Goal: Task Accomplishment & Management: Use online tool/utility

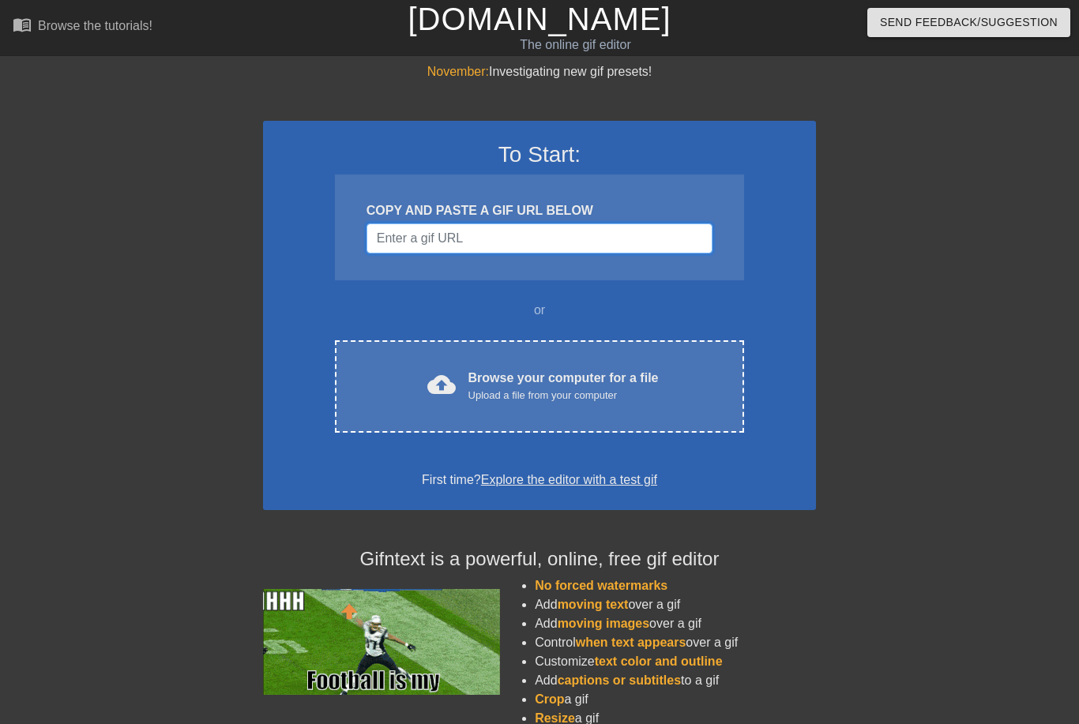
click at [498, 238] on input "Username" at bounding box center [539, 238] width 346 height 30
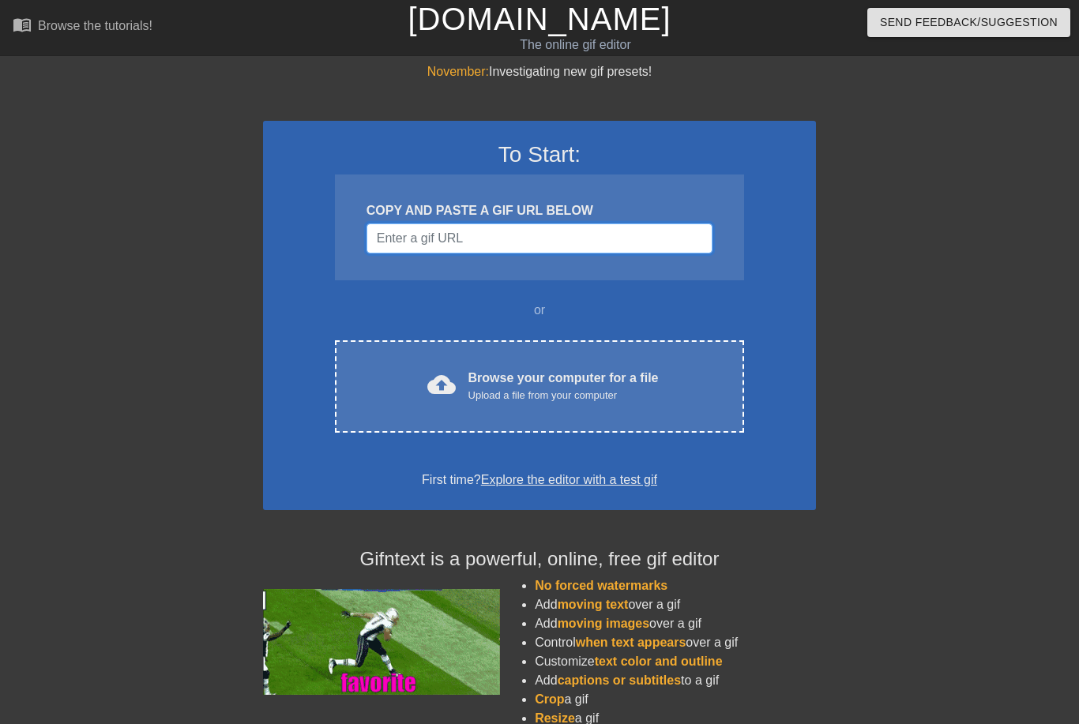
paste input "[URL][DOMAIN_NAME][DOMAIN_NAME][DATE]"
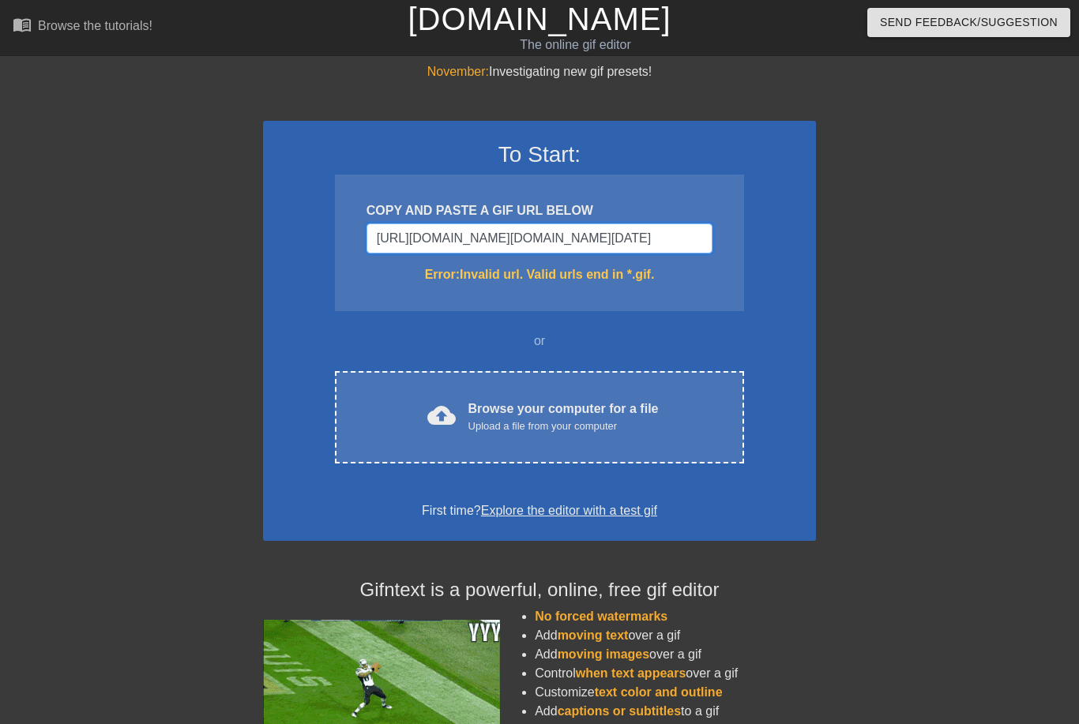
type input "[URL][DOMAIN_NAME][DOMAIN_NAME][DATE]"
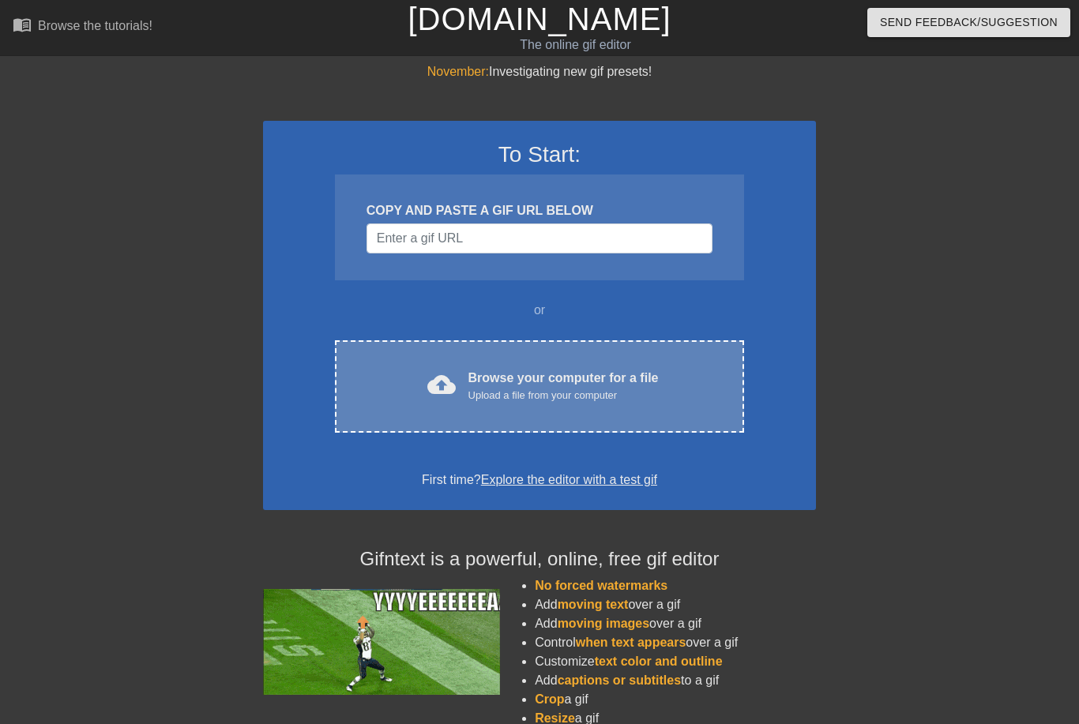
click at [454, 387] on span "cloud_upload" at bounding box center [441, 384] width 28 height 28
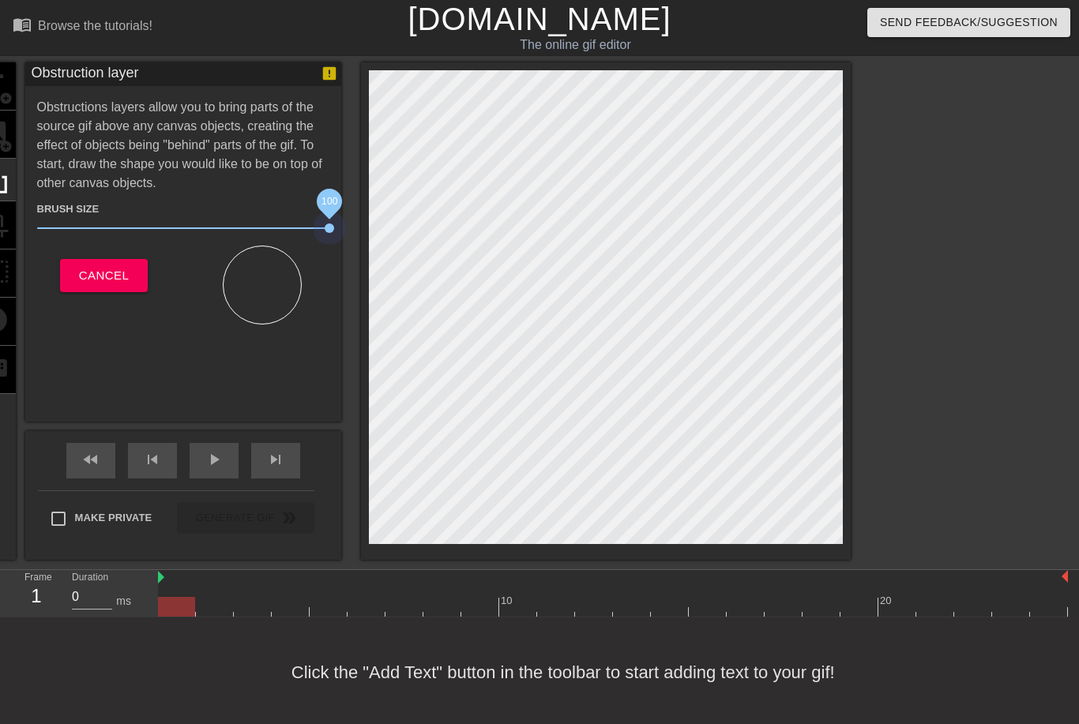
click at [426, 226] on div "title add_circle image add_circle crop photo_size_select_large help keyboard Ob…" at bounding box center [411, 311] width 877 height 498
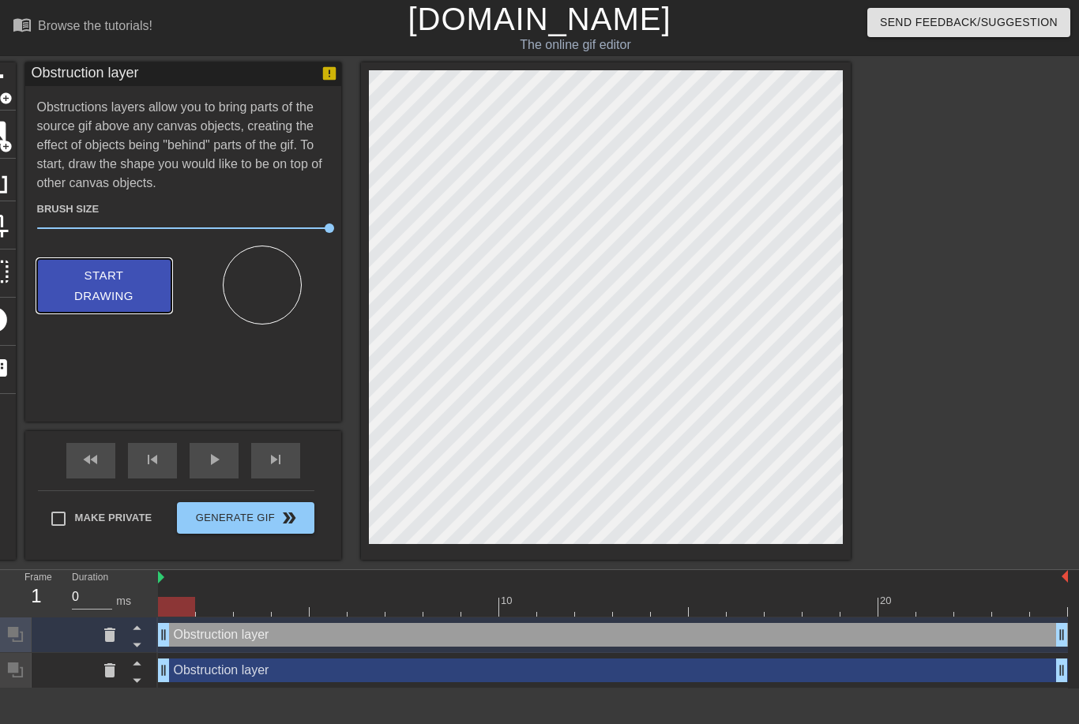
click at [121, 289] on span "Start Drawing" at bounding box center [104, 286] width 96 height 42
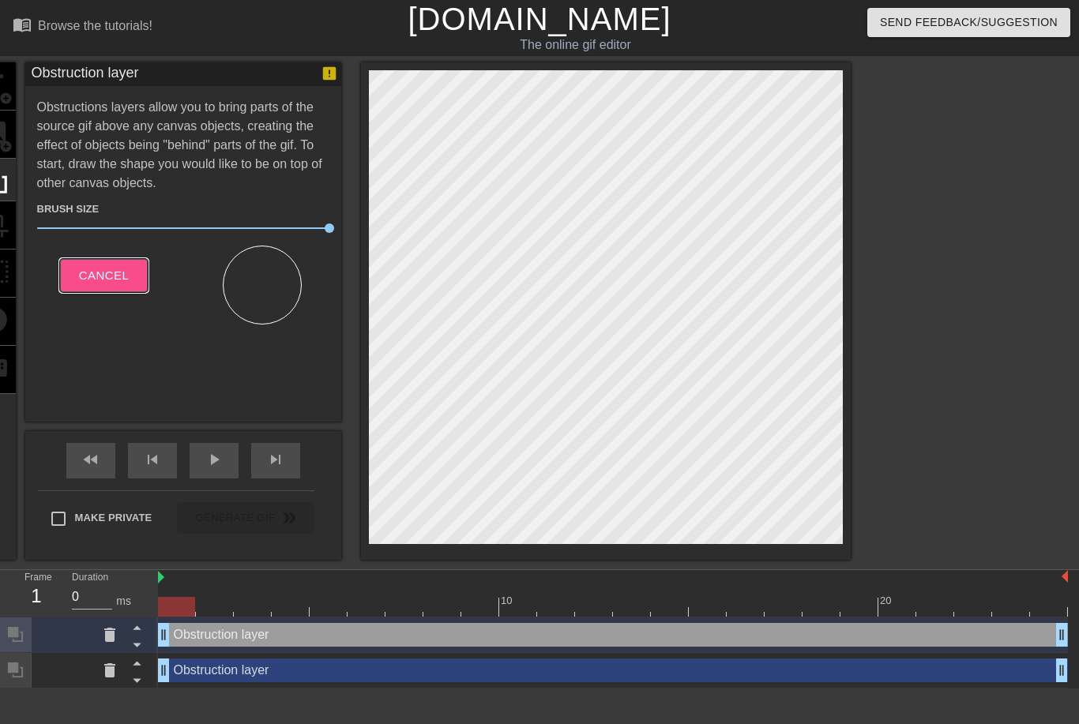
click at [96, 283] on span "Cancel" at bounding box center [104, 275] width 50 height 21
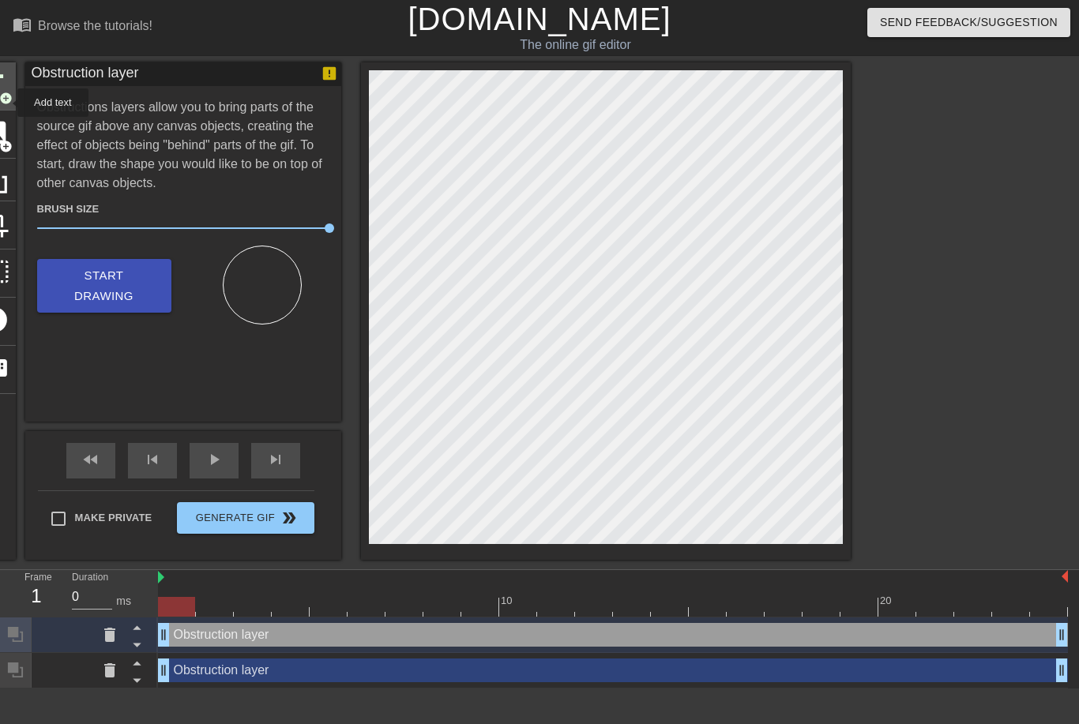
click at [7, 103] on span "add_circle" at bounding box center [5, 98] width 13 height 13
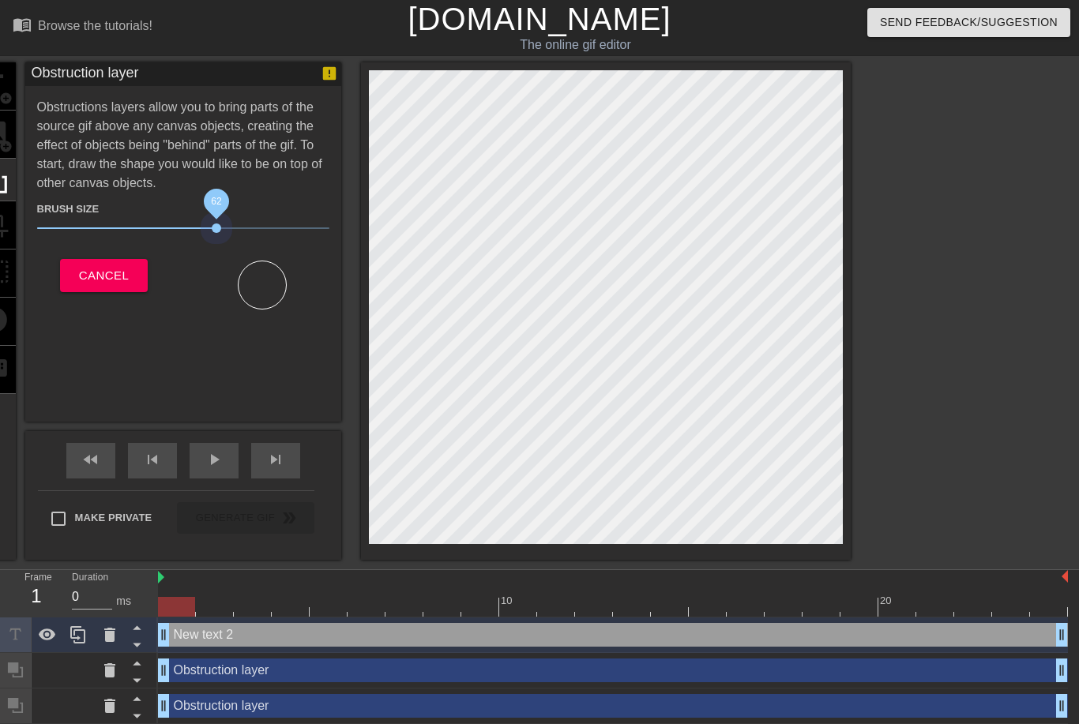
drag, startPoint x: 327, startPoint y: 231, endPoint x: 216, endPoint y: 220, distance: 111.8
click at [216, 220] on span "62" at bounding box center [183, 228] width 292 height 19
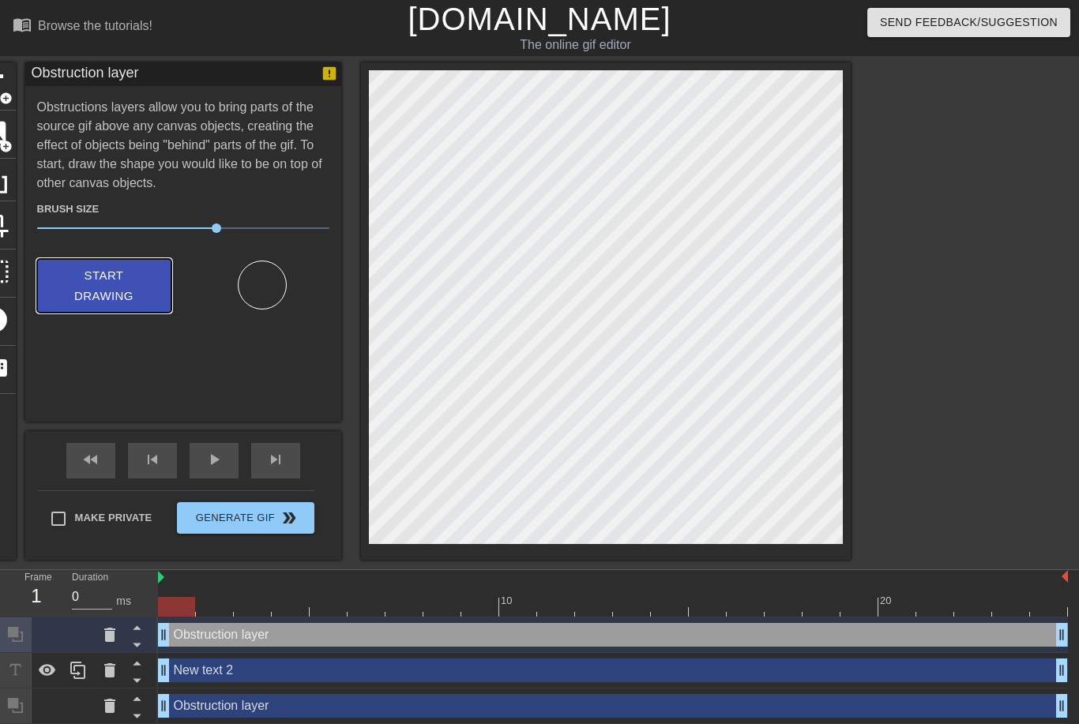
click at [107, 287] on span "Start Drawing" at bounding box center [104, 286] width 96 height 42
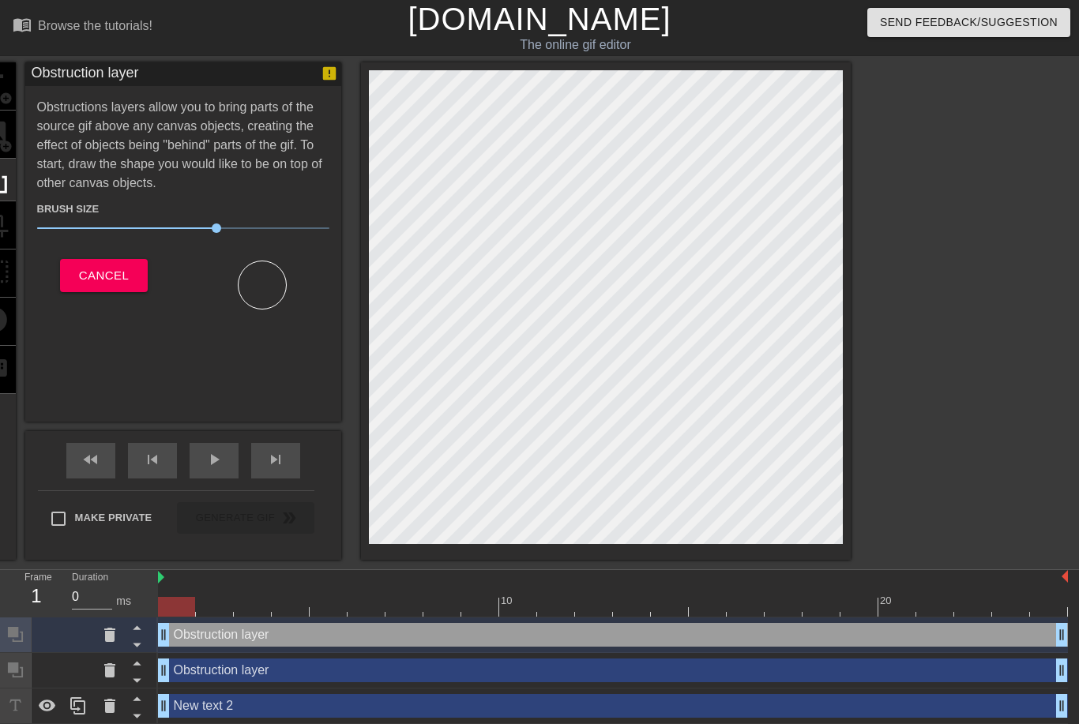
click at [22, 215] on div "title add_circle image add_circle crop photo_size_select_large help keyboard Ob…" at bounding box center [411, 311] width 877 height 498
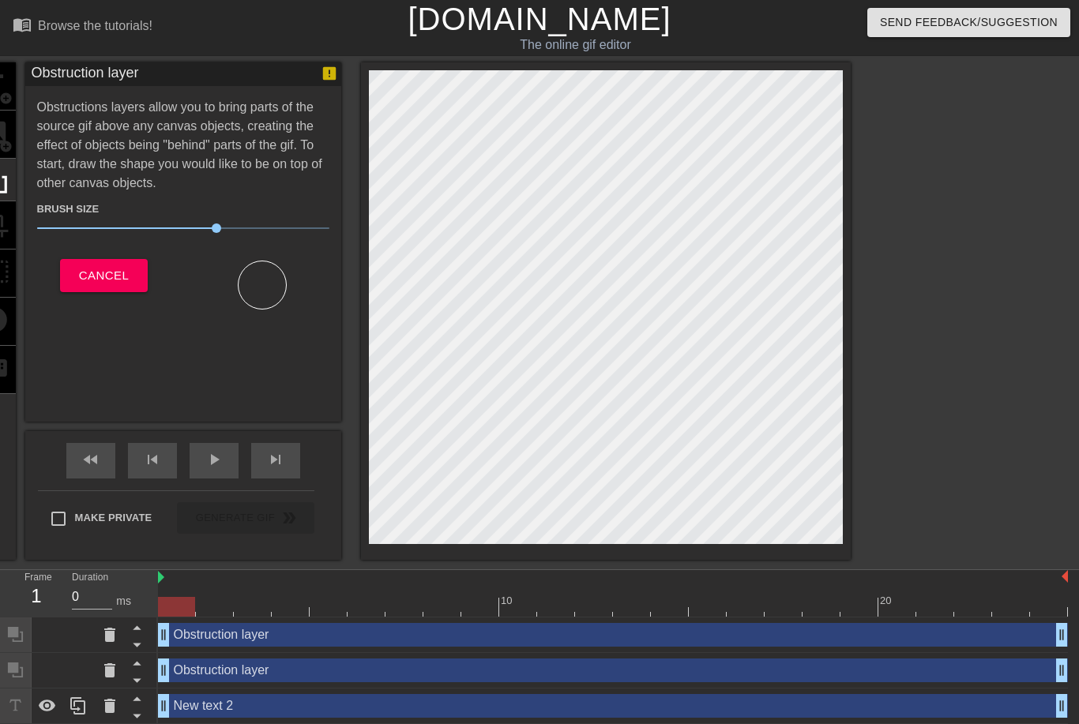
click at [123, 281] on span "Cancel" at bounding box center [104, 275] width 50 height 21
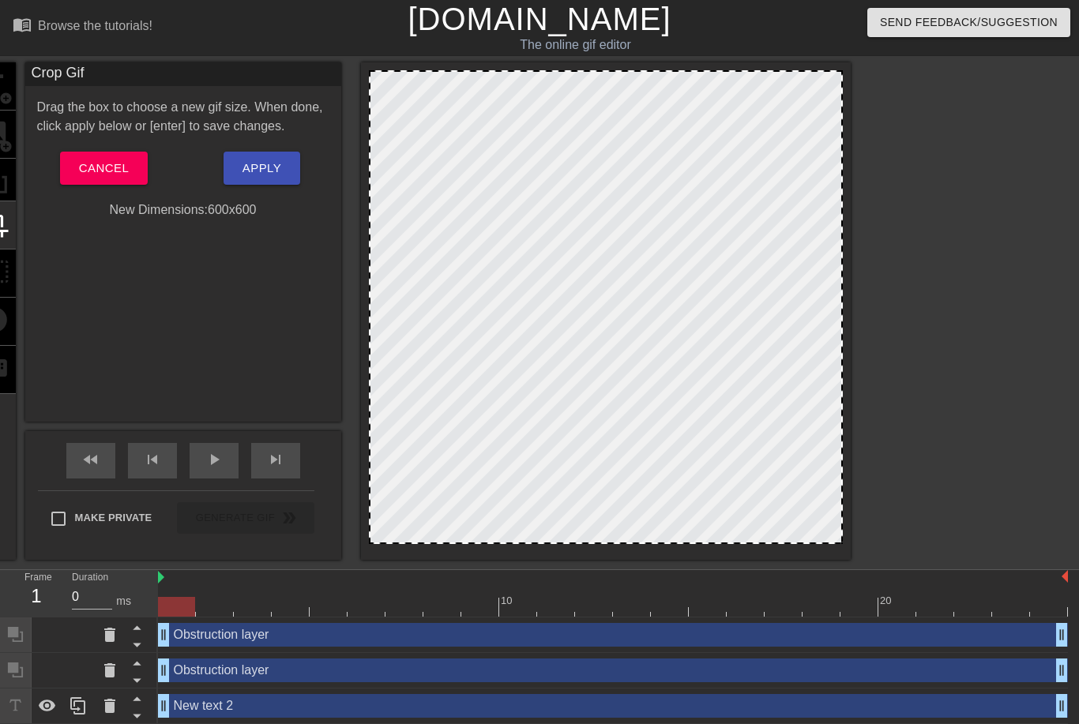
click at [23, 268] on div "title add_circle image add_circle crop photo_size_select_large help keyboard Cr…" at bounding box center [411, 311] width 877 height 498
click at [115, 163] on span "Cancel" at bounding box center [104, 168] width 50 height 21
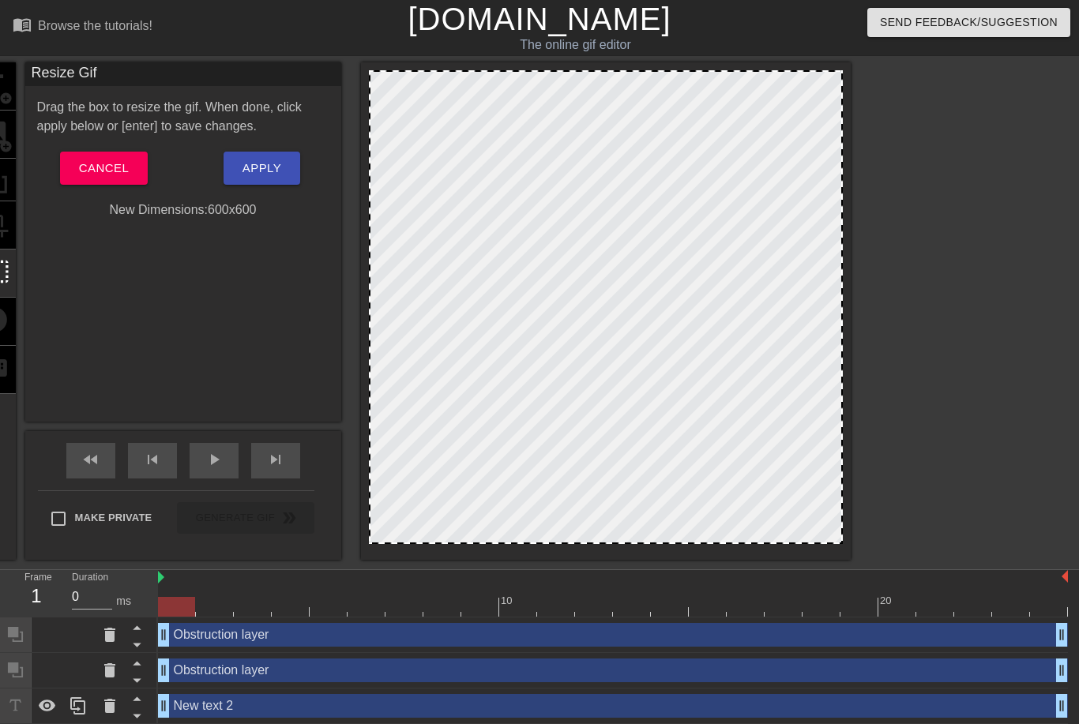
click at [757, 83] on div at bounding box center [606, 307] width 474 height 474
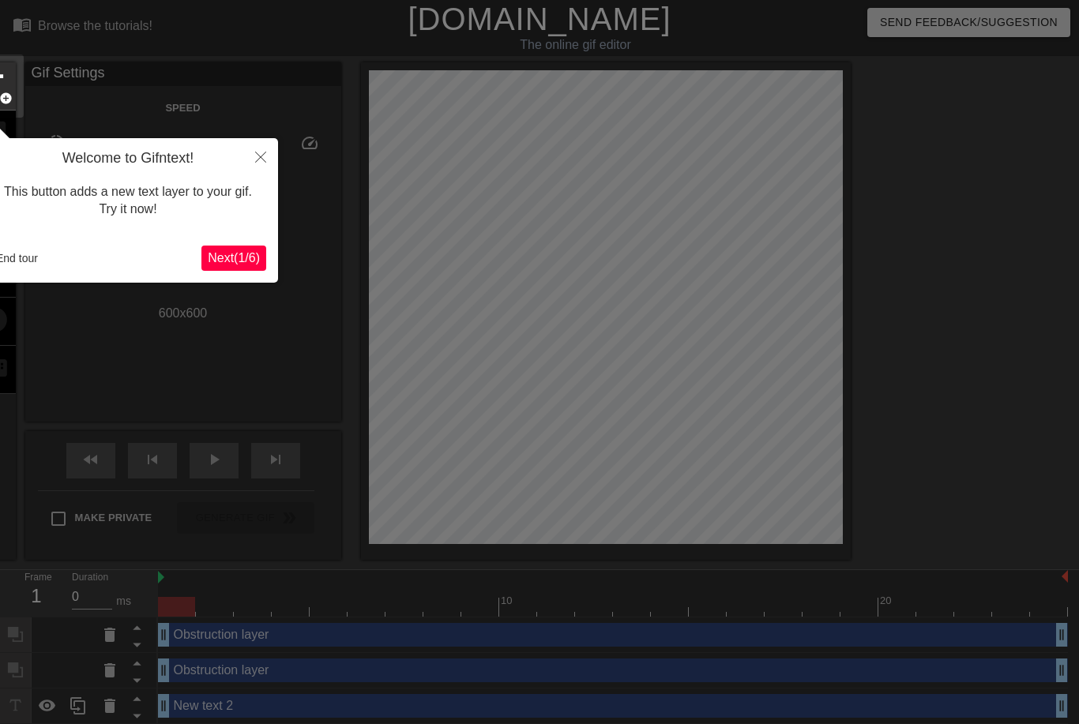
scroll to position [39, 0]
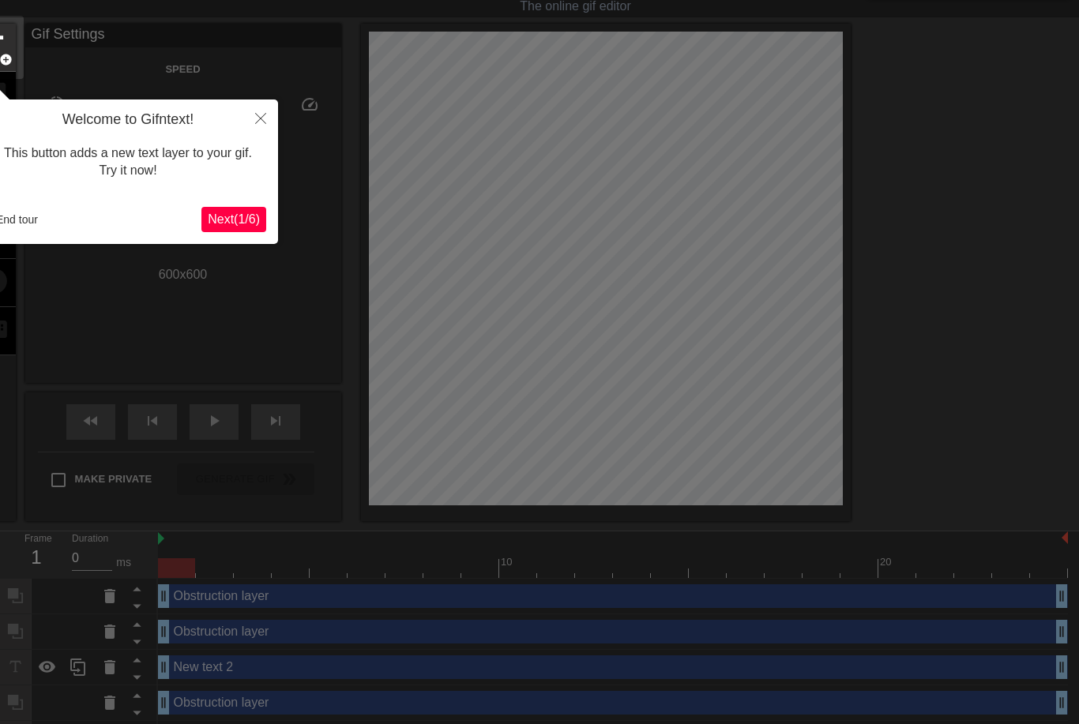
click at [232, 212] on span "Next ( 1 / 6 )" at bounding box center [234, 218] width 52 height 13
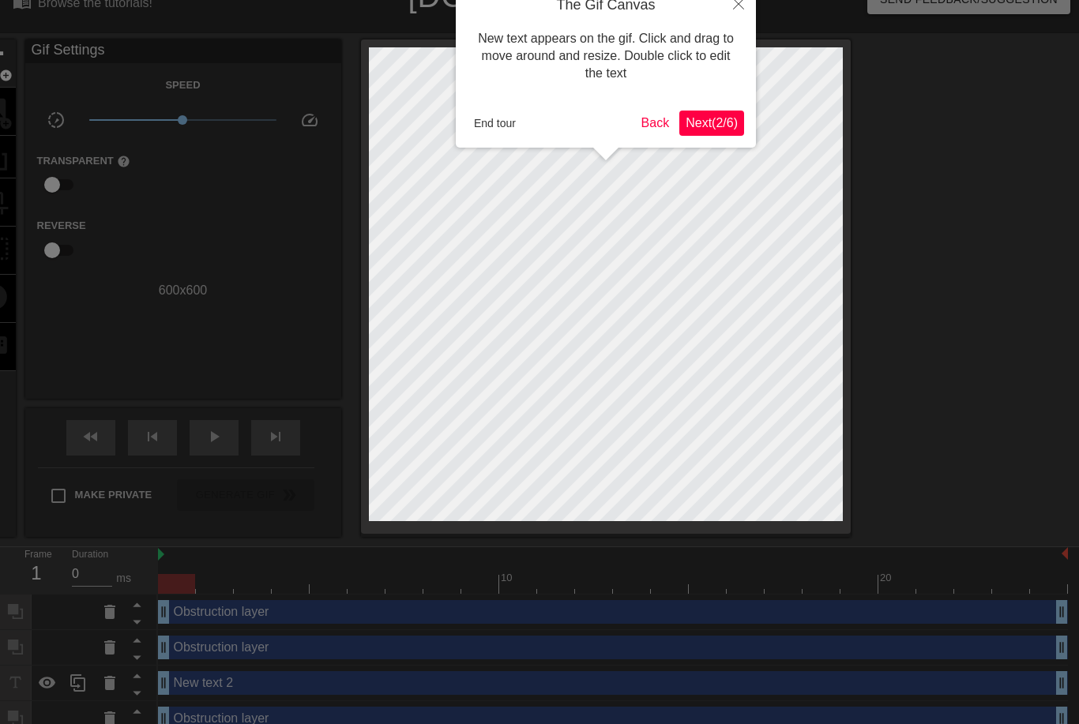
scroll to position [0, 0]
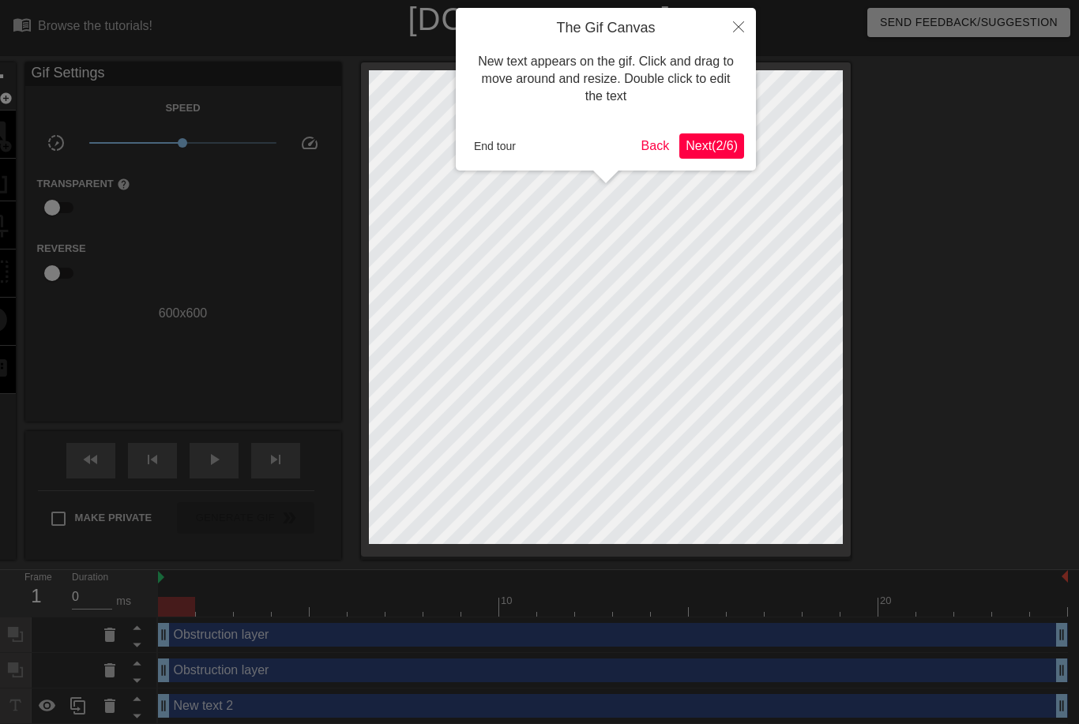
click at [704, 134] on button "Next ( 2 / 6 )" at bounding box center [711, 145] width 65 height 25
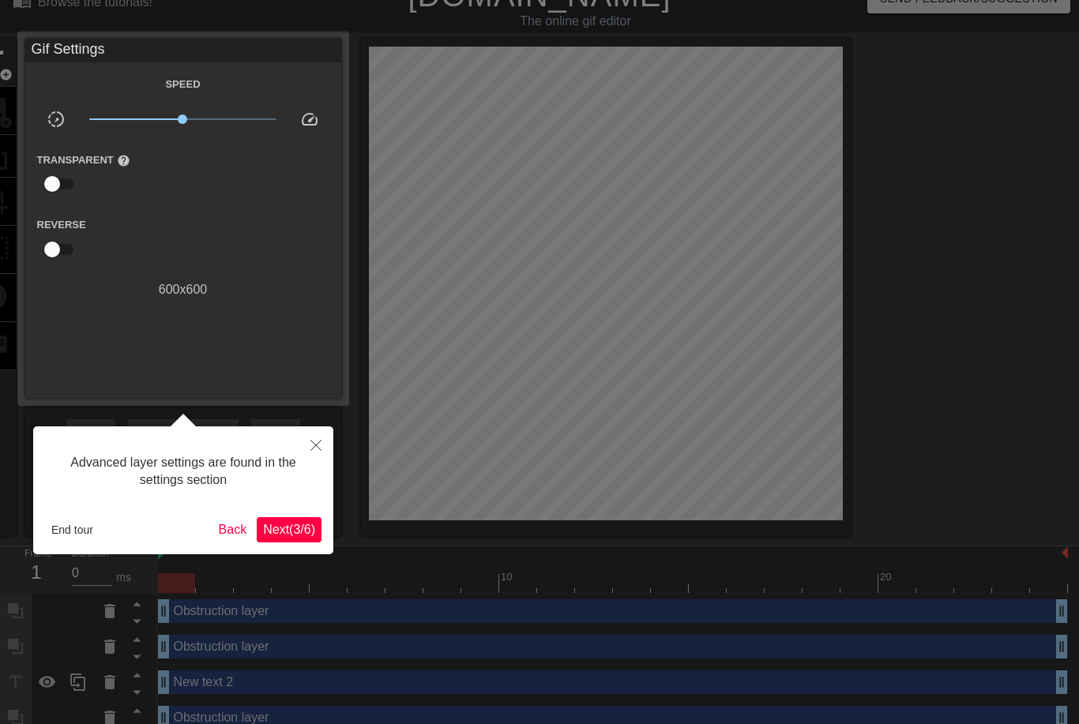
scroll to position [39, 0]
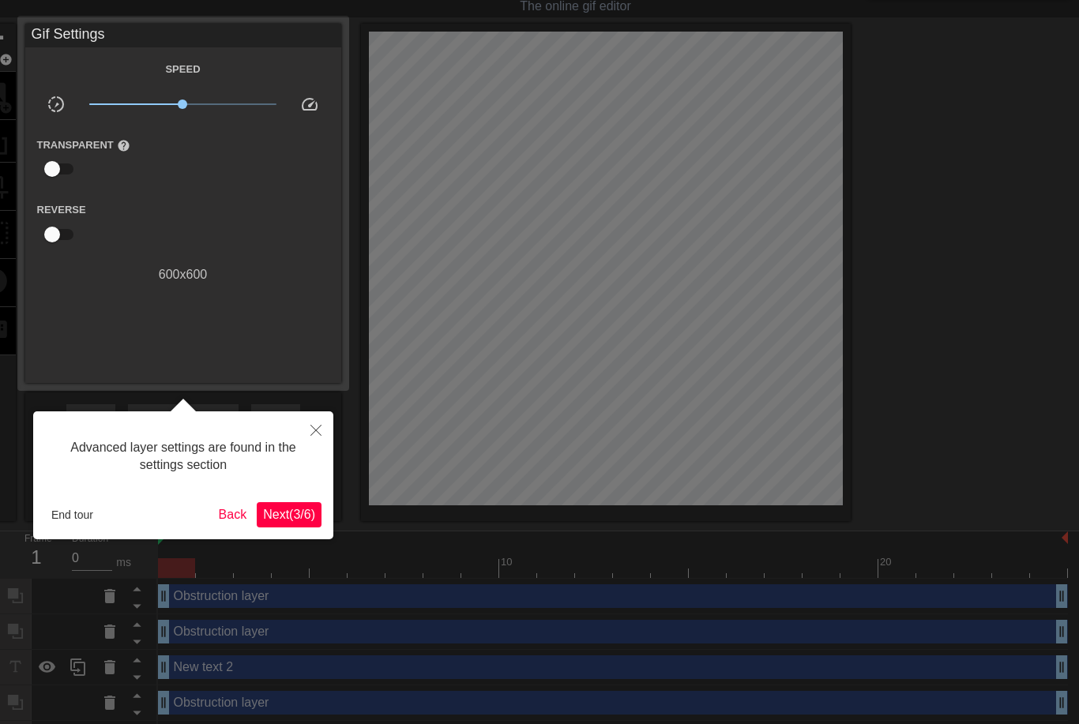
click at [296, 523] on button "Next ( 3 / 6 )" at bounding box center [289, 514] width 65 height 25
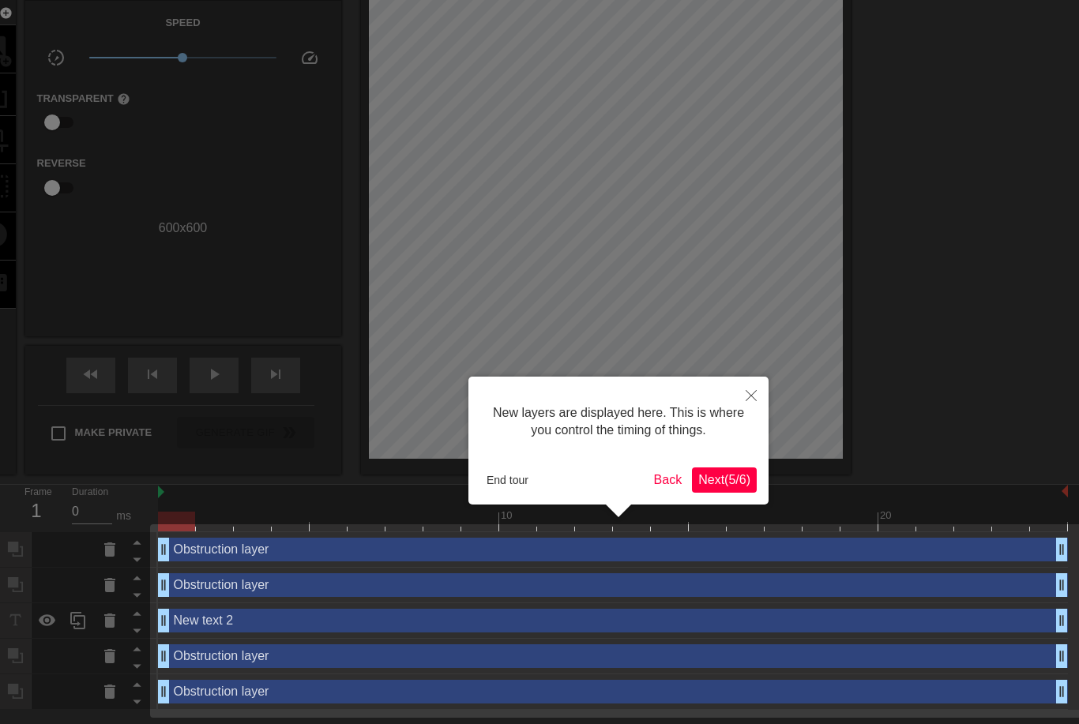
click at [721, 479] on span "Next ( 5 / 6 )" at bounding box center [724, 479] width 52 height 13
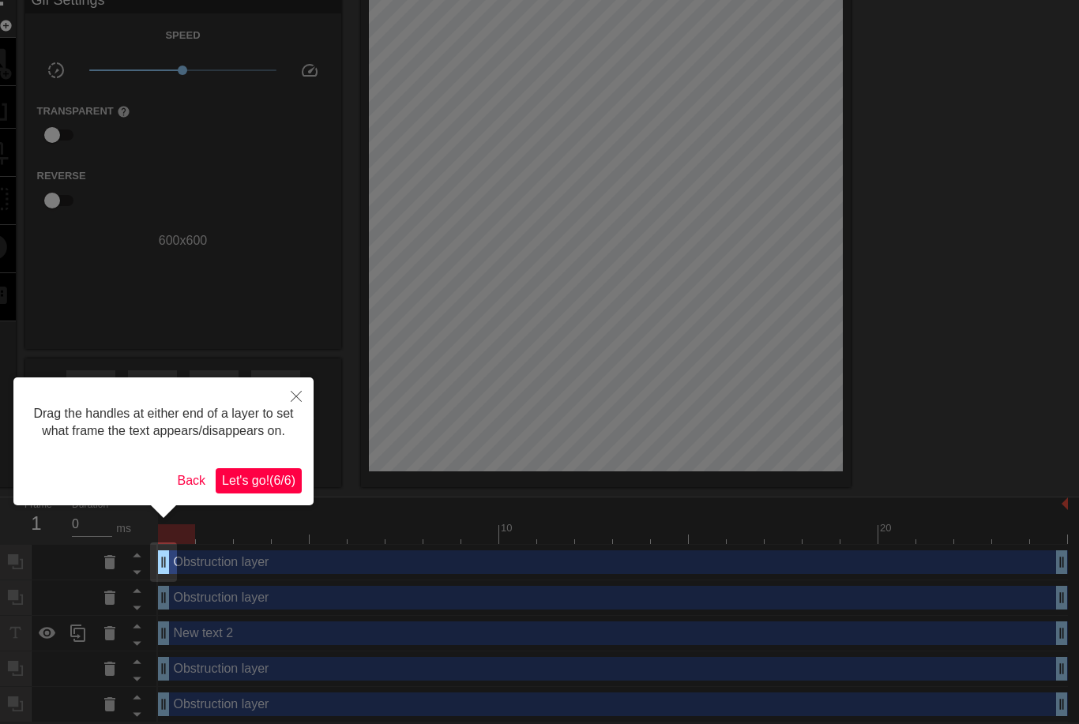
scroll to position [0, 0]
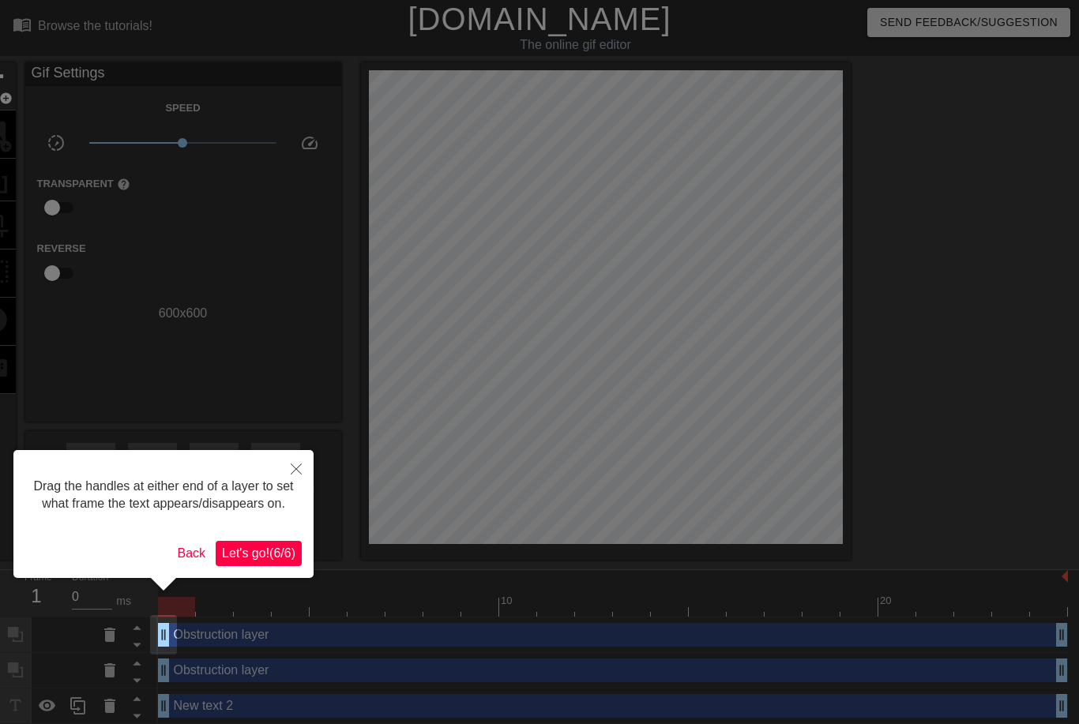
click at [266, 560] on span "Let's go! ( 6 / 6 )" at bounding box center [258, 552] width 73 height 13
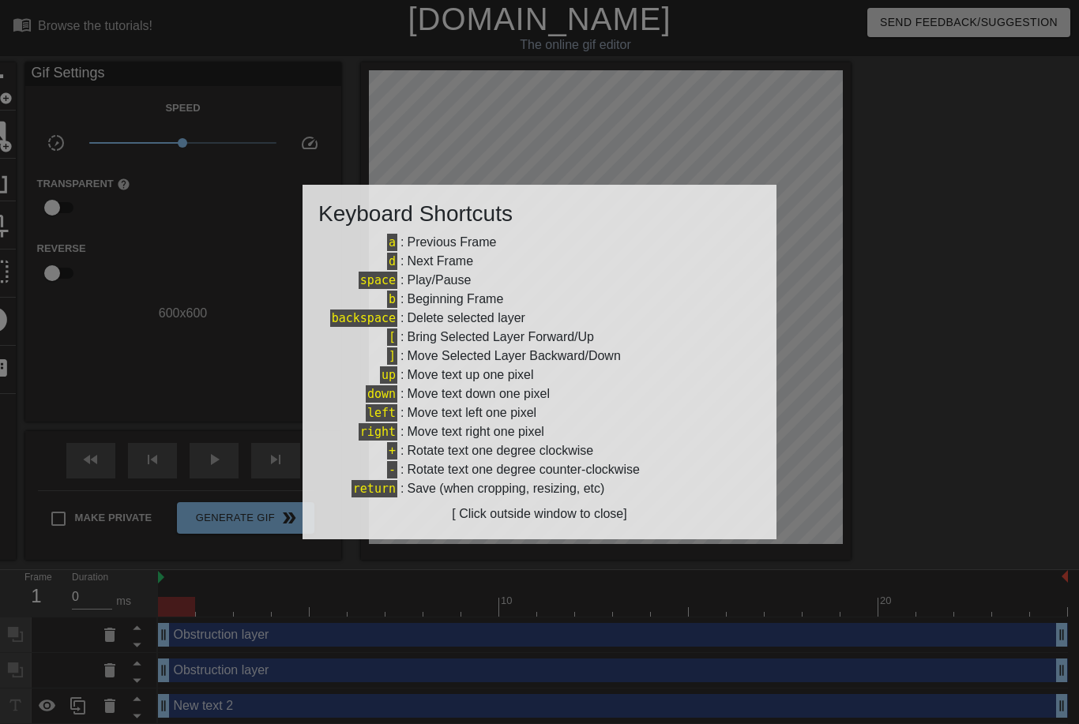
click at [186, 475] on div at bounding box center [539, 362] width 1079 height 724
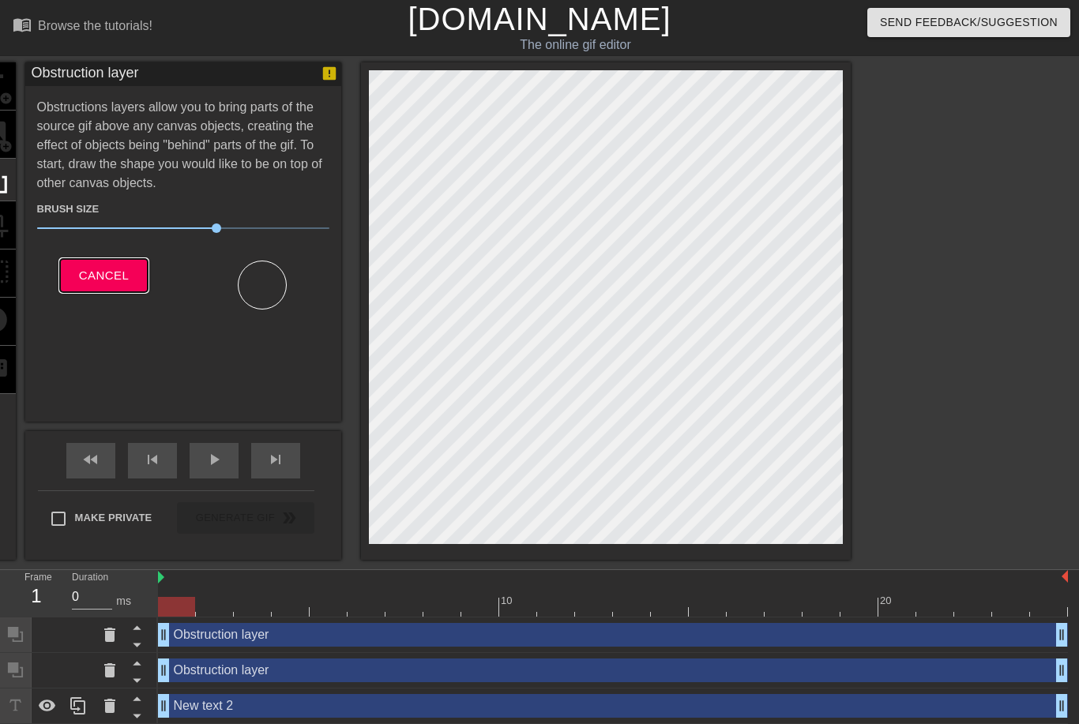
click at [87, 273] on span "Cancel" at bounding box center [104, 275] width 50 height 21
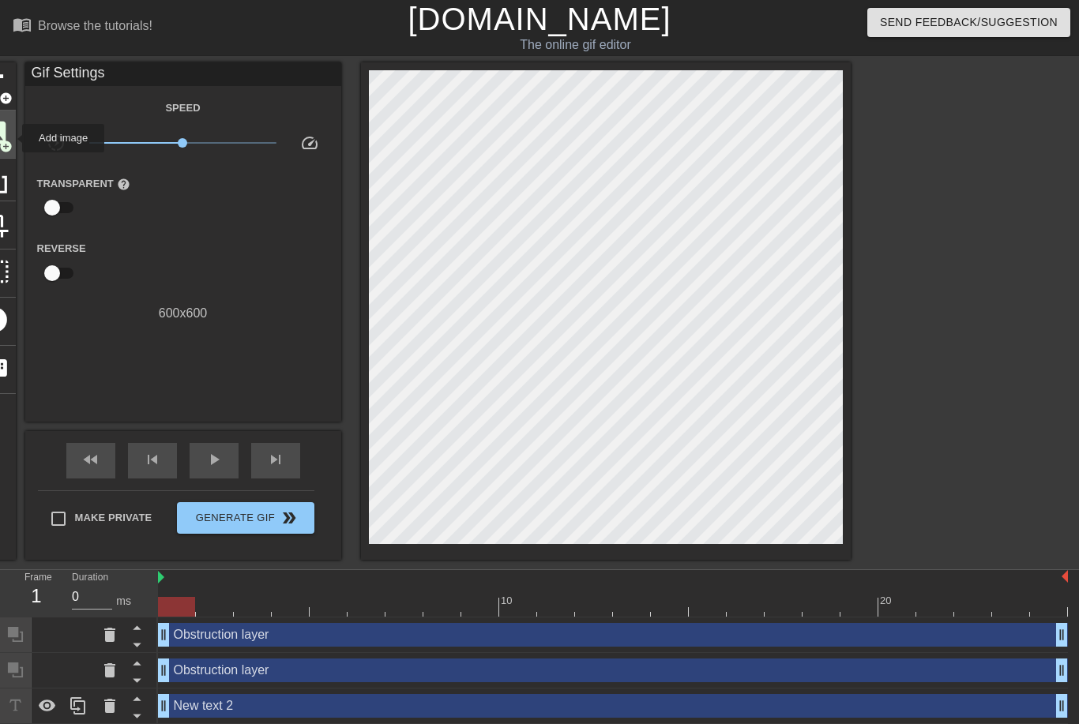
click at [12, 140] on span "add_circle" at bounding box center [5, 146] width 13 height 13
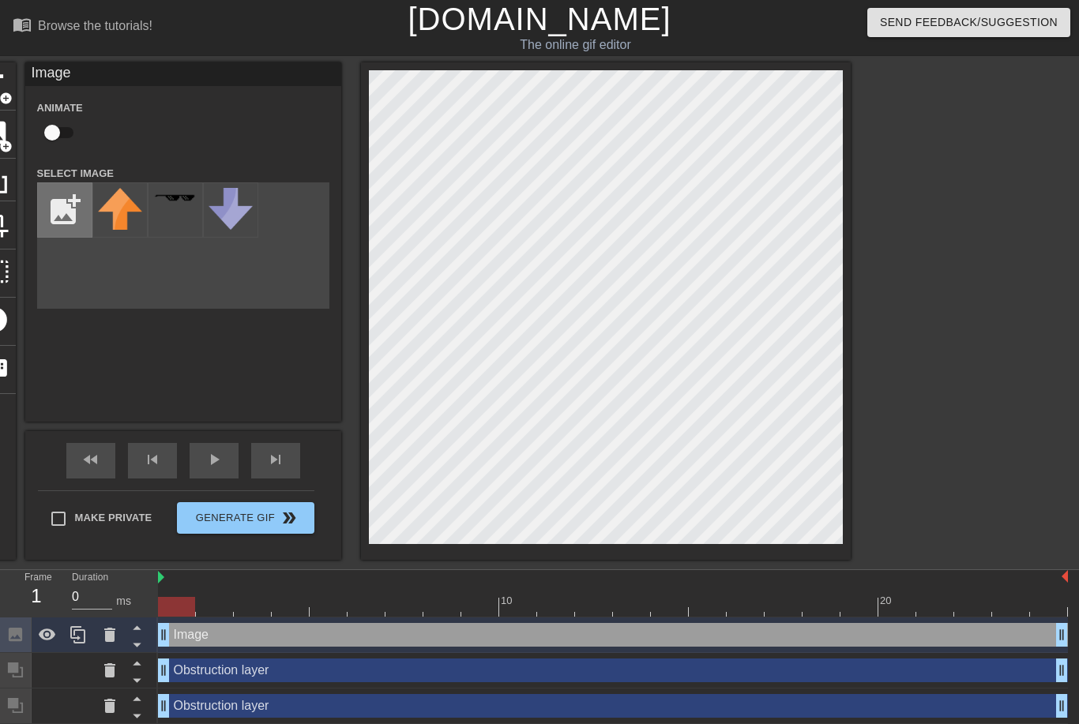
click at [77, 198] on input "file" at bounding box center [65, 210] width 54 height 54
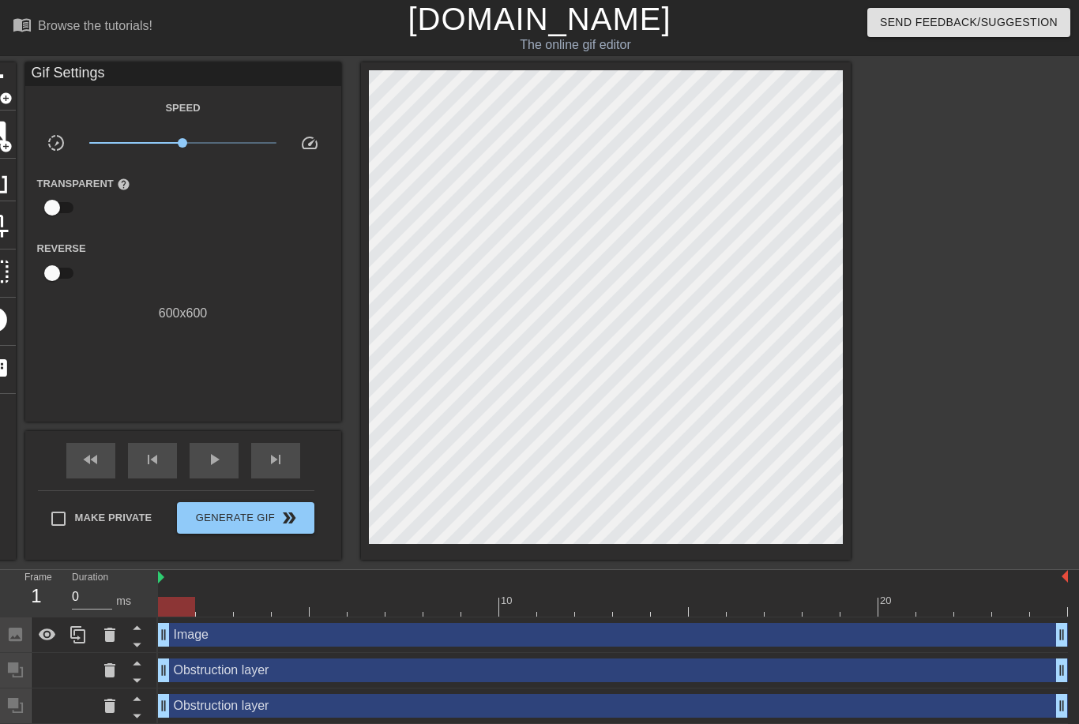
click at [0, 0] on html "menu_book Browse the tutorials! [DOMAIN_NAME] The online gif editor Send Feedba…" at bounding box center [539, 415] width 1079 height 831
click at [9, 148] on span "add_circle" at bounding box center [5, 146] width 13 height 13
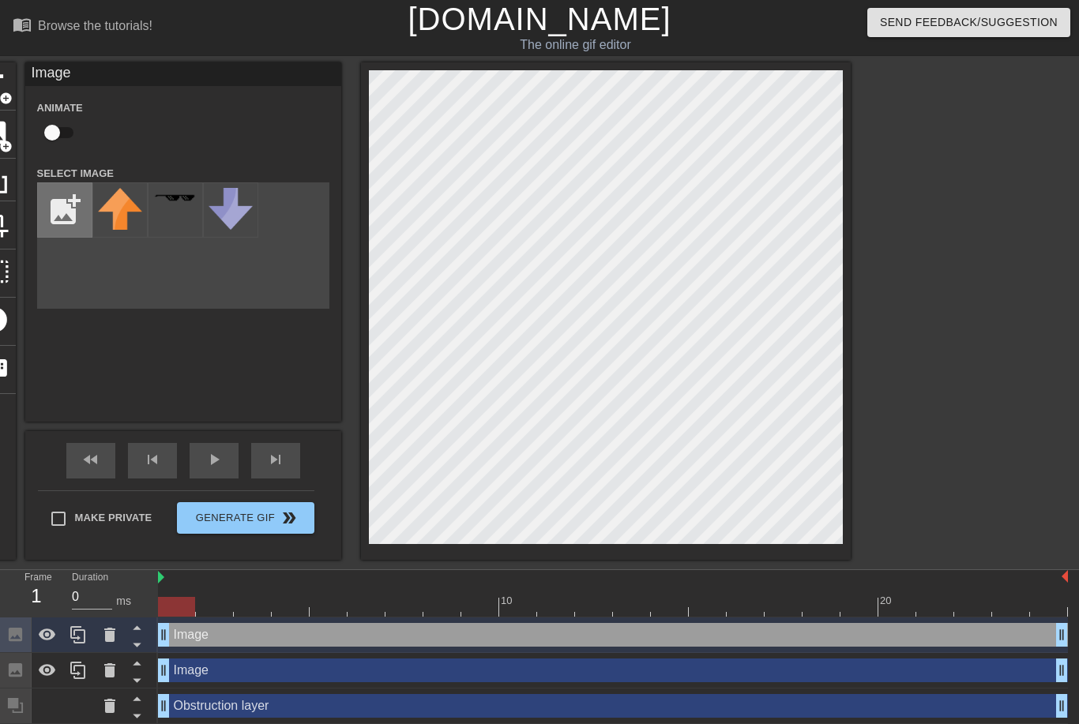
click at [66, 215] on input "file" at bounding box center [65, 210] width 54 height 54
type input "C:\fakepath\IMG_2044.png"
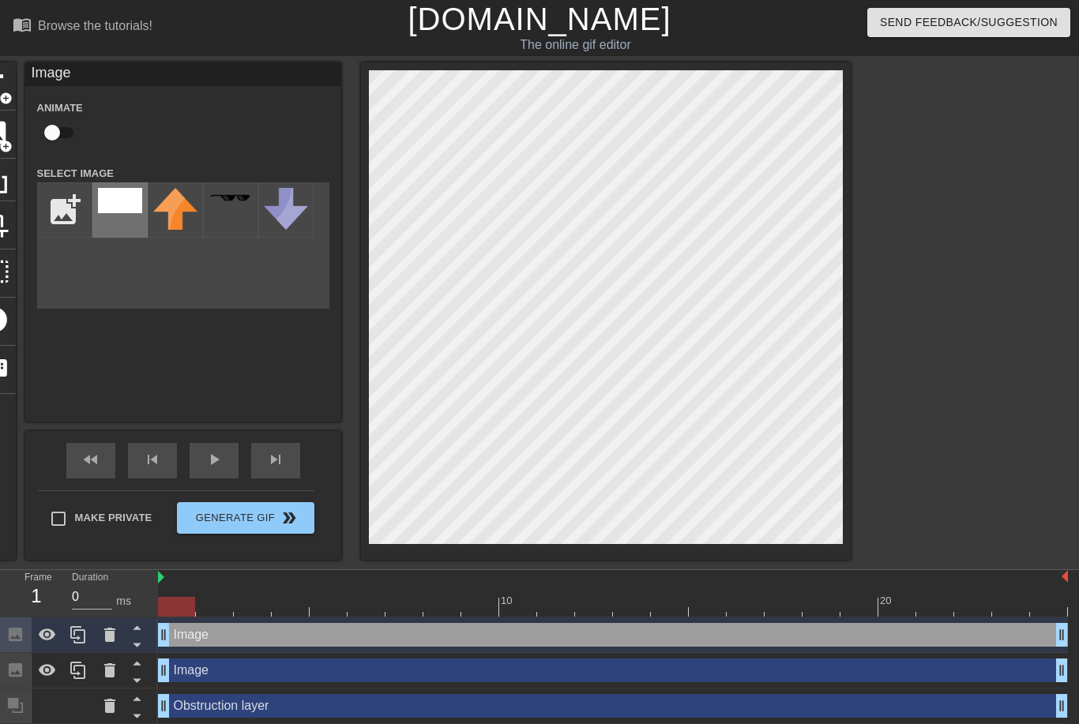
click at [128, 197] on img at bounding box center [120, 200] width 44 height 25
click at [169, 217] on img at bounding box center [175, 209] width 44 height 42
click at [148, 212] on div at bounding box center [175, 209] width 55 height 55
click at [244, 216] on div at bounding box center [230, 209] width 55 height 55
click at [302, 219] on img at bounding box center [286, 209] width 44 height 42
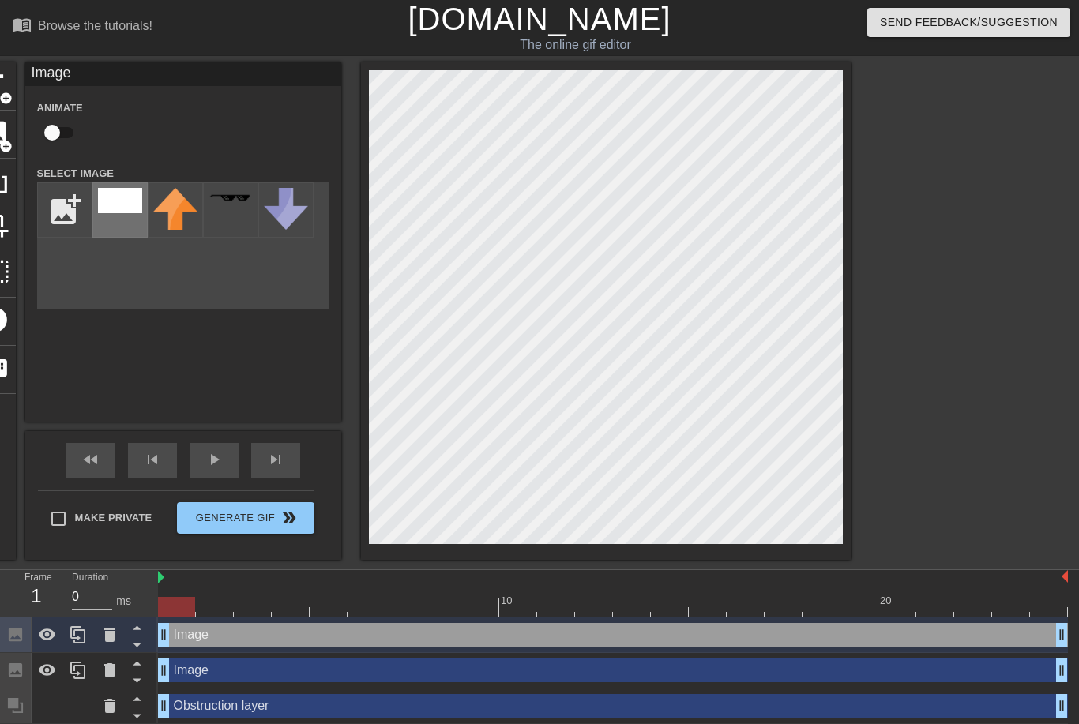
click at [135, 201] on img at bounding box center [120, 200] width 44 height 25
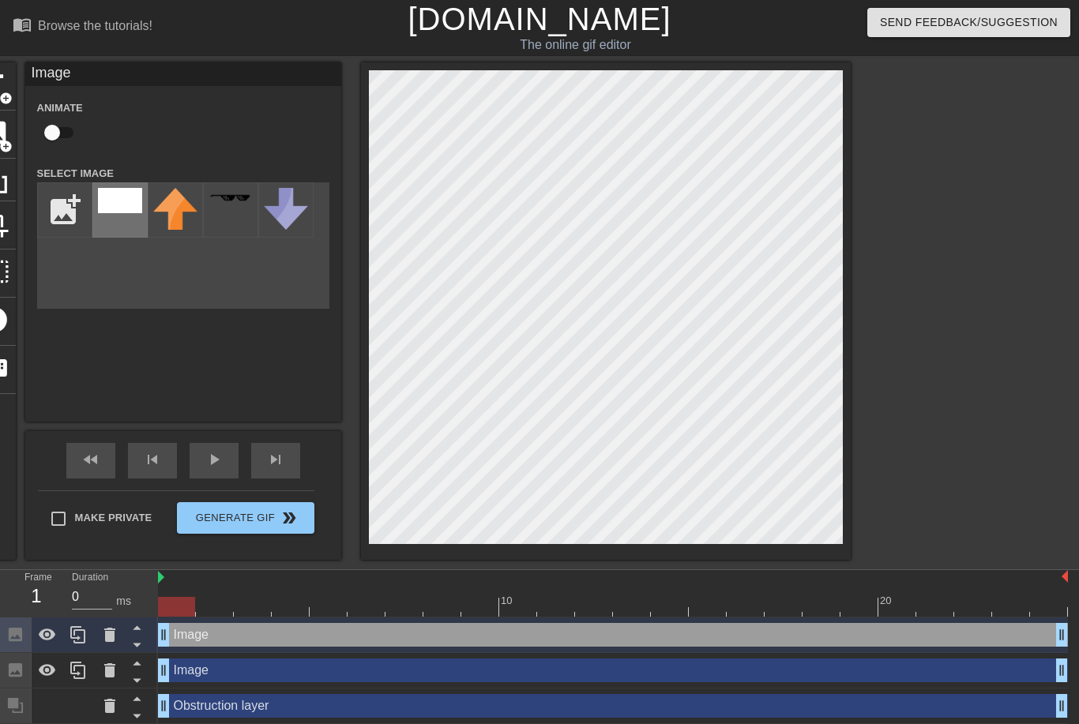
click at [115, 204] on img at bounding box center [120, 200] width 44 height 25
click at [943, 167] on div at bounding box center [987, 299] width 237 height 474
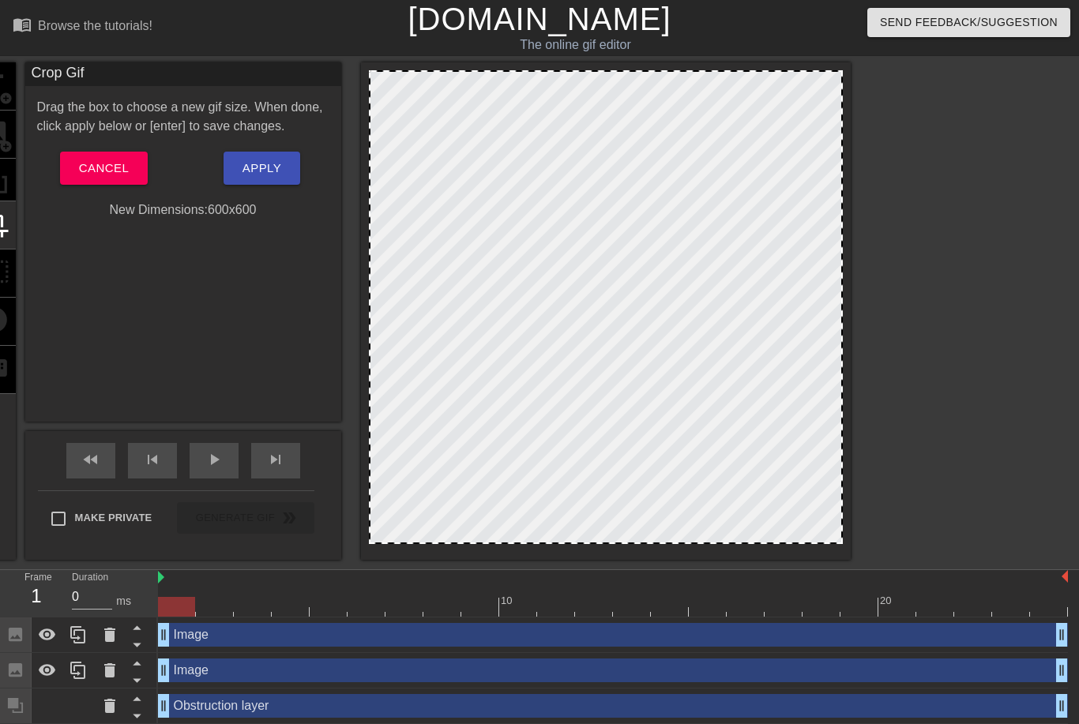
drag, startPoint x: 540, startPoint y: 545, endPoint x: 548, endPoint y: 522, distance: 24.2
click at [548, 522] on div at bounding box center [606, 311] width 490 height 498
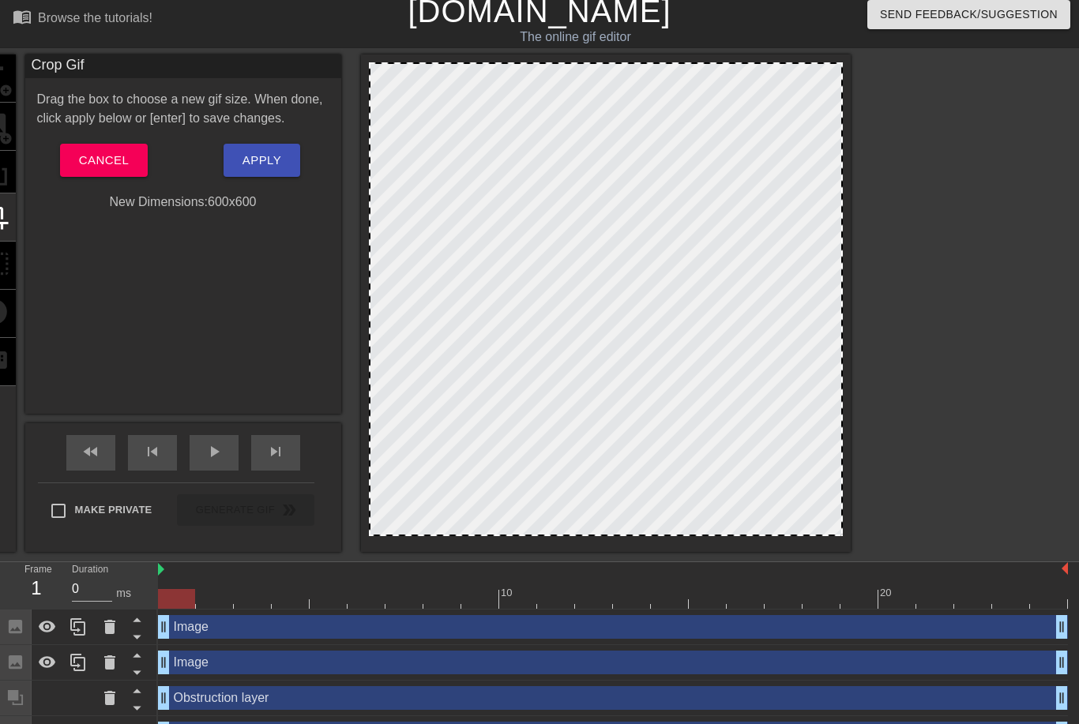
scroll to position [3, 0]
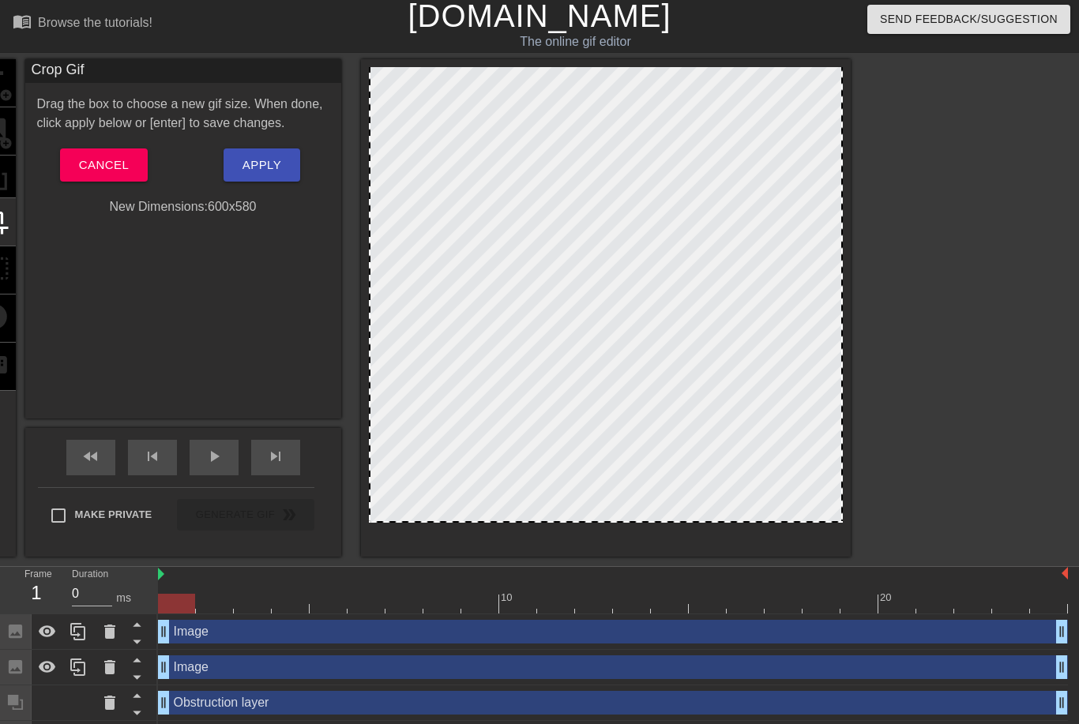
drag, startPoint x: 556, startPoint y: 537, endPoint x: 555, endPoint y: 521, distance: 15.8
click at [555, 521] on div at bounding box center [605, 521] width 471 height 8
click at [252, 159] on span "Apply" at bounding box center [261, 165] width 39 height 21
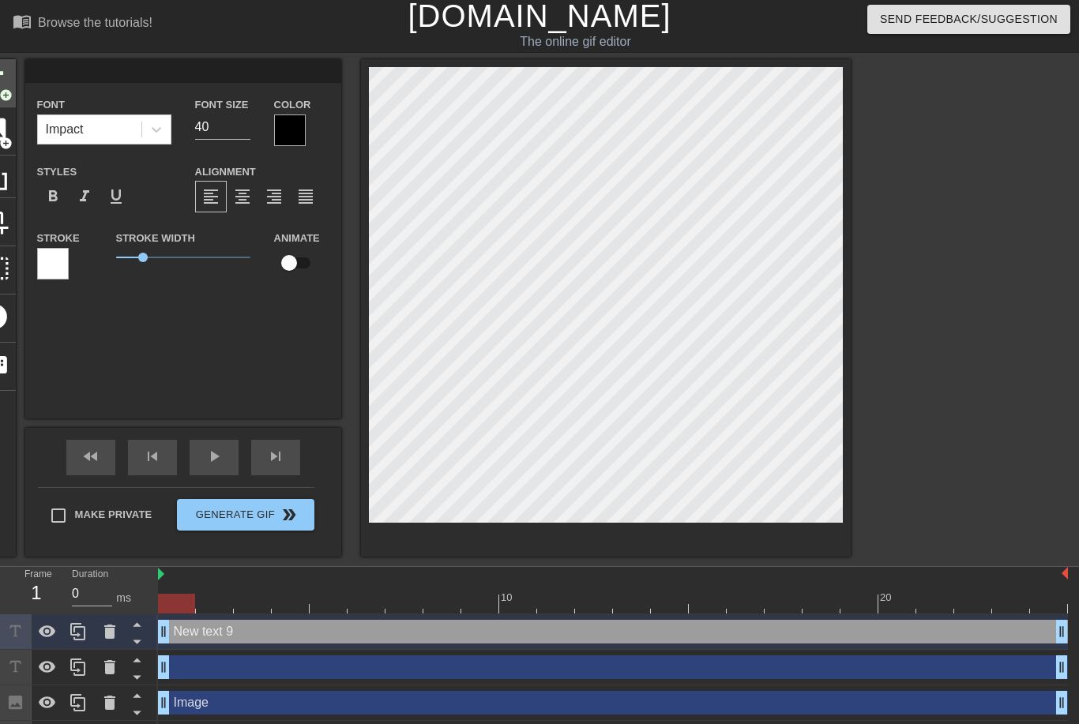
scroll to position [0, 0]
type input "p"
type textarea "p"
type input "pa"
type textarea "pa"
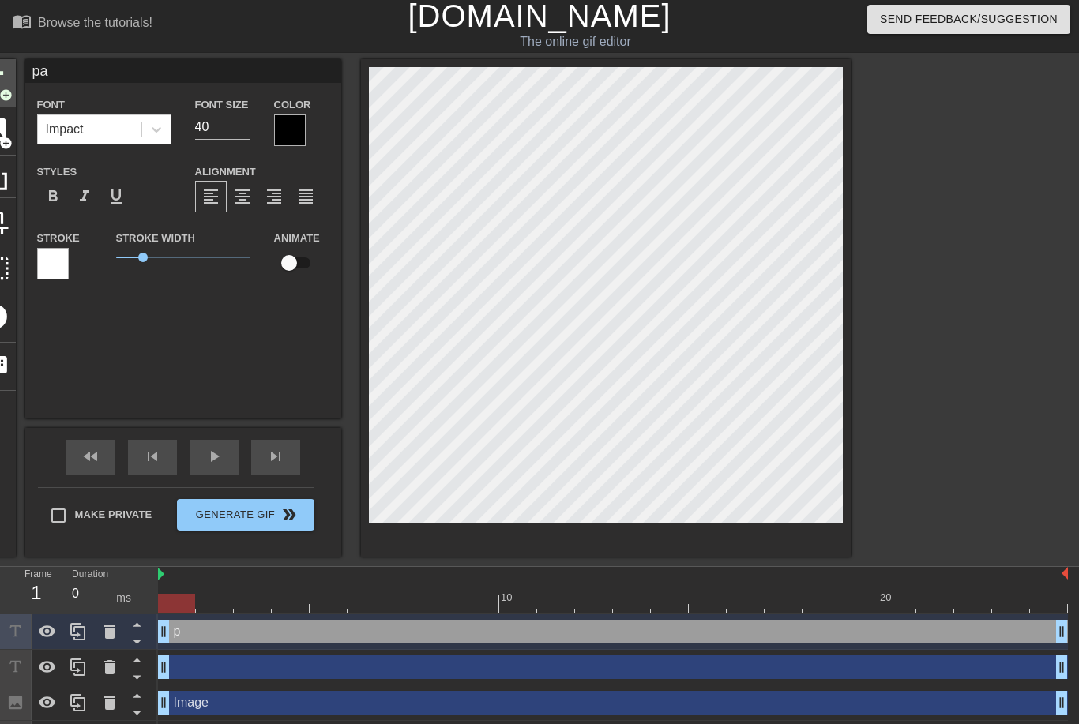
type input "pan"
type textarea "pan"
type input "pank"
type textarea "pank"
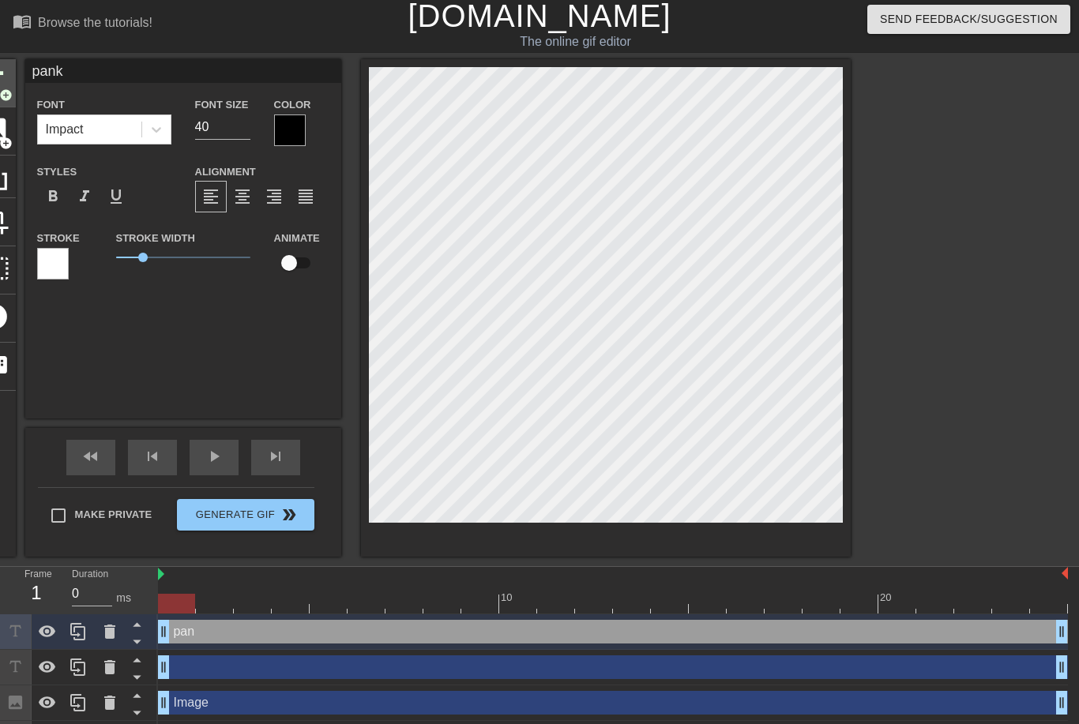
type input "[PERSON_NAME]"
type textarea "[PERSON_NAME]"
type input "pankaj"
type textarea "pankaj"
type input "[PERSON_NAME]"
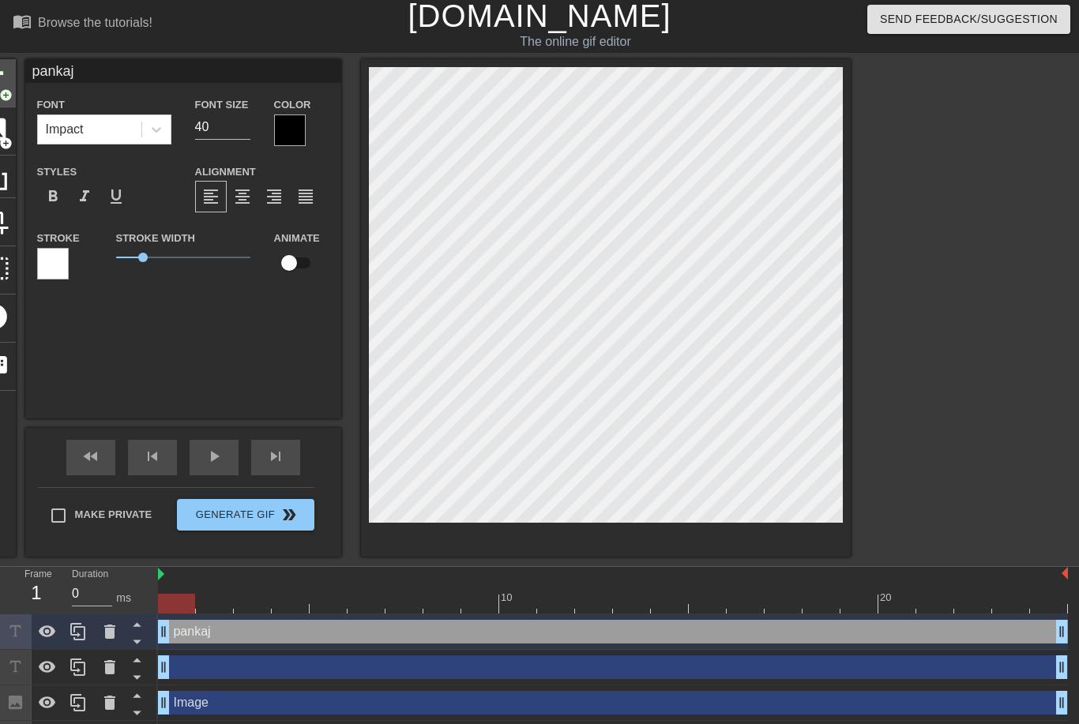
type textarea "[PERSON_NAME]"
type input "pank"
type textarea "pank"
type input "pan"
type textarea "pan"
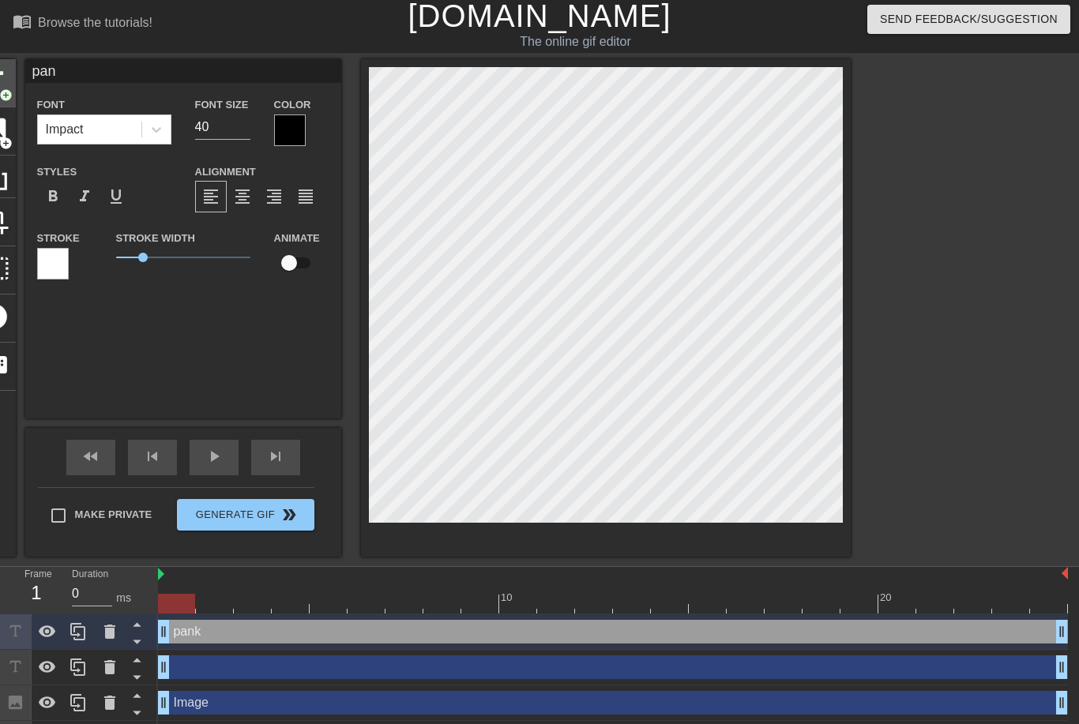
scroll to position [0, 1]
type input "pa"
type textarea "pa"
type input "p"
type textarea "p"
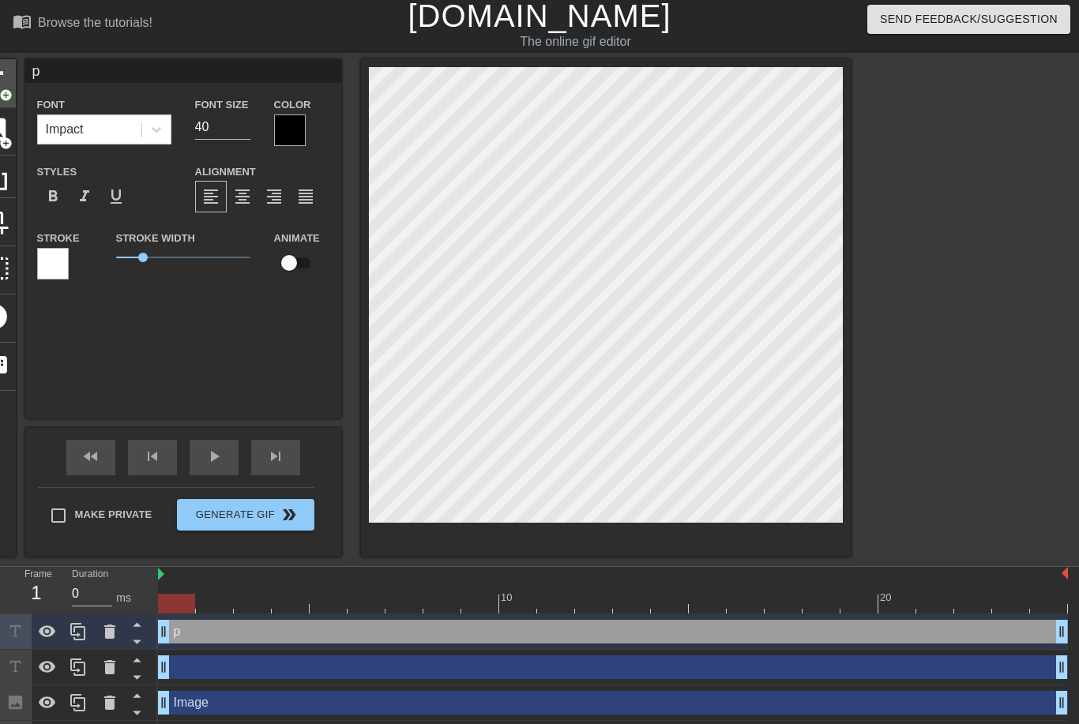
scroll to position [0, 0]
type input "P"
type textarea "P"
type input "Pa"
type textarea "Pa"
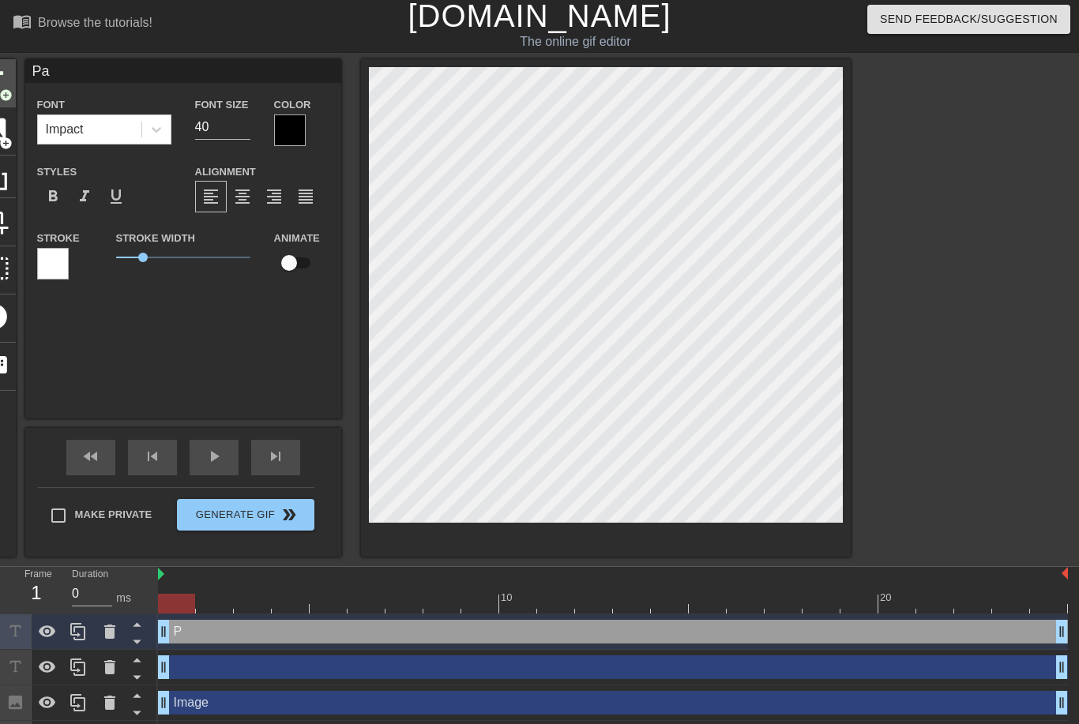
type input "Pan"
type textarea "Pan"
type input "Pank"
type textarea "Pank"
type input "[PERSON_NAME]"
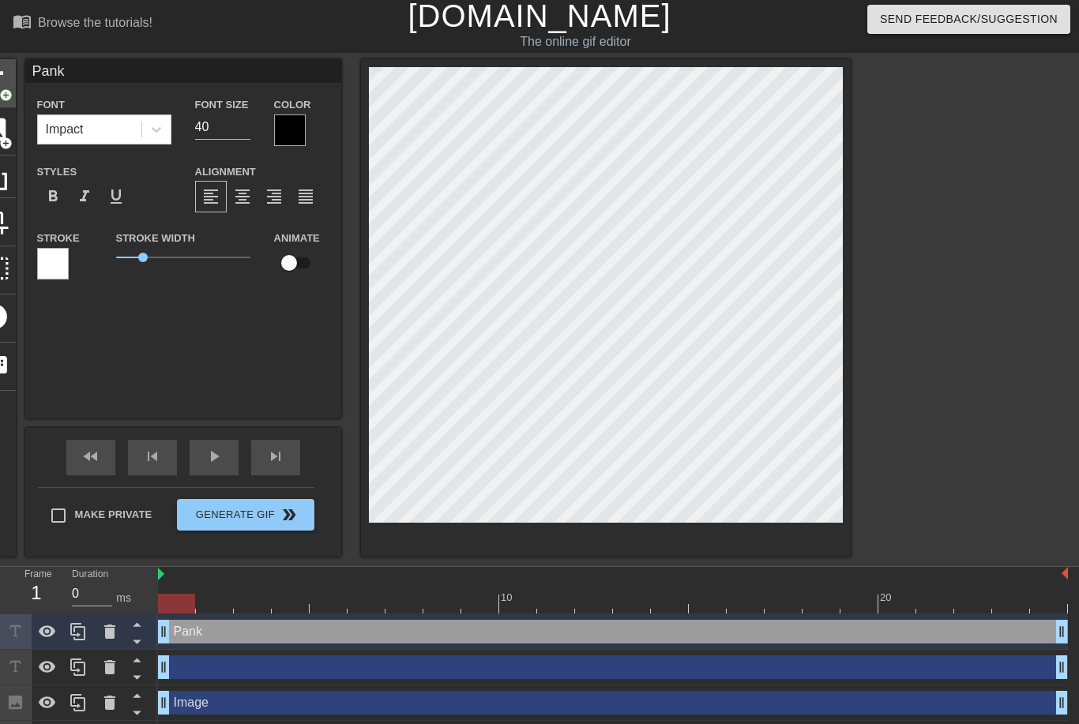
type textarea "[PERSON_NAME]"
type input "Pankaj"
type textarea "Pankaj"
type input "Pankaj"
type textarea "Pankaj"
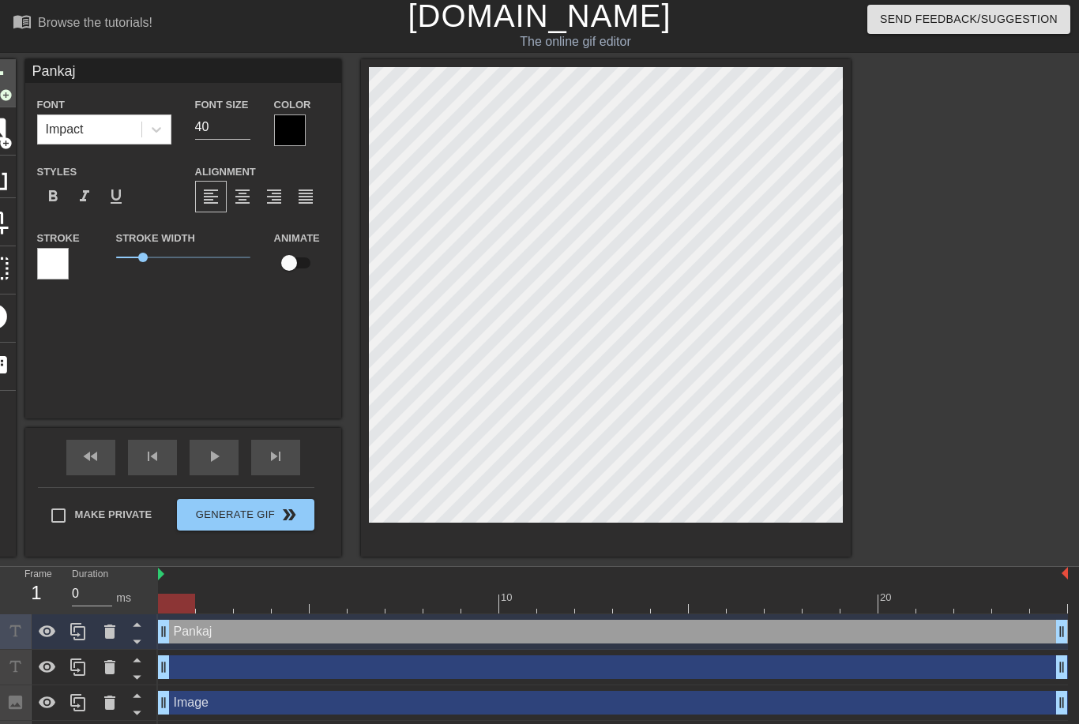
type input "Pankaj G"
type textarea "Pankaj G"
type input "Pankaj Ga"
type textarea "Pankaj Ga"
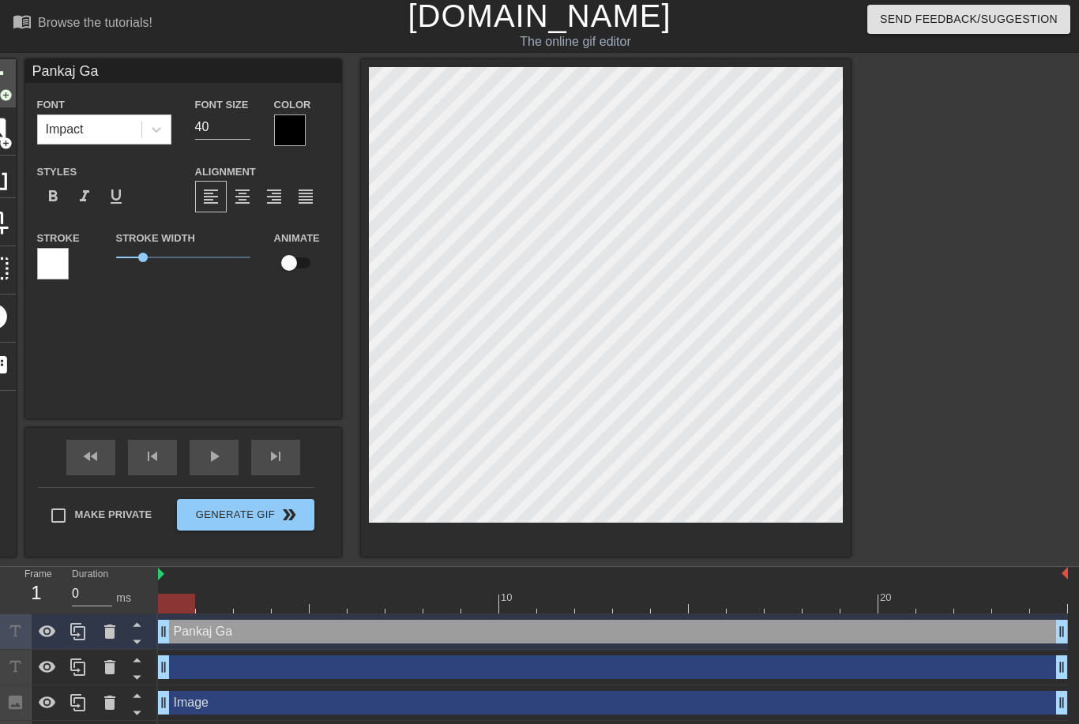
type input "[PERSON_NAME]"
type textarea "[PERSON_NAME]"
type input "[PERSON_NAME]"
type textarea "[PERSON_NAME]"
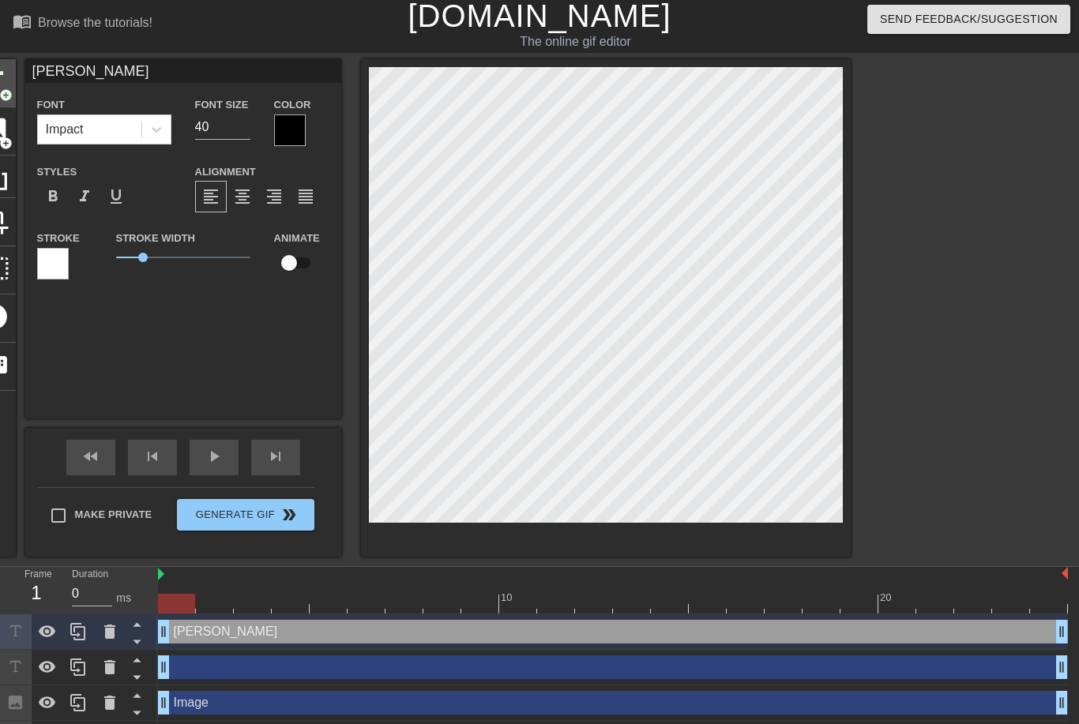
type input "[PERSON_NAME]"
type textarea "[PERSON_NAME]"
type input "[PERSON_NAME]"
type textarea "[PERSON_NAME]"
type input "[PERSON_NAME]"
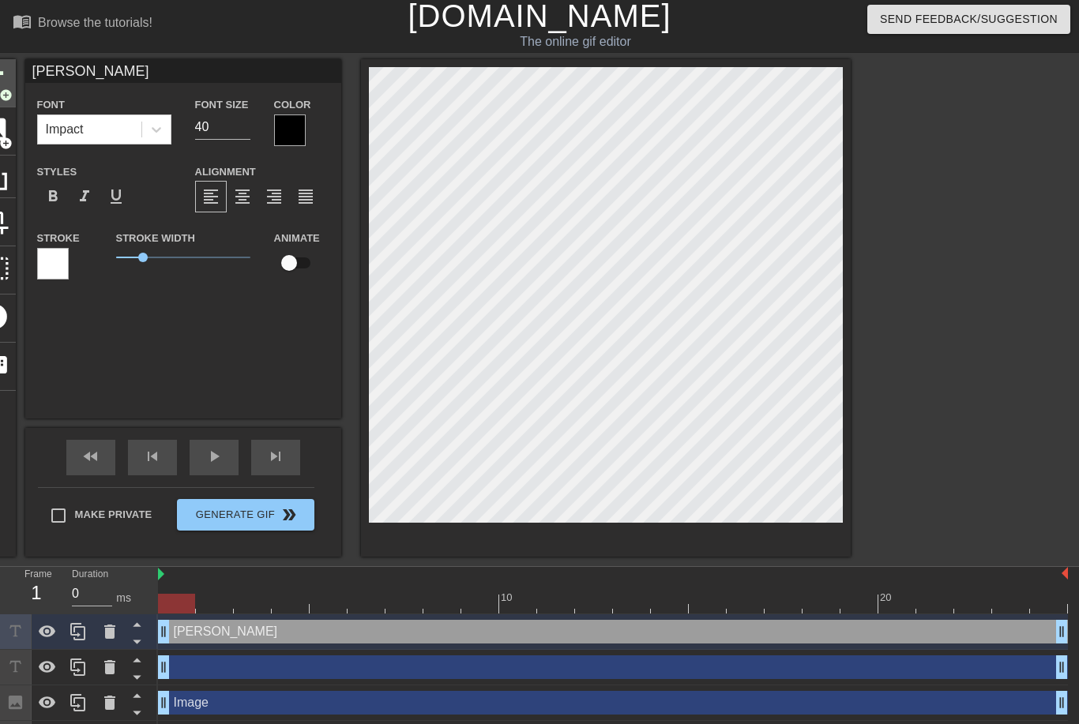
type textarea "[PERSON_NAME]"
type input "[PERSON_NAME]"
type textarea "[PERSON_NAME] R"
type input "[PERSON_NAME]"
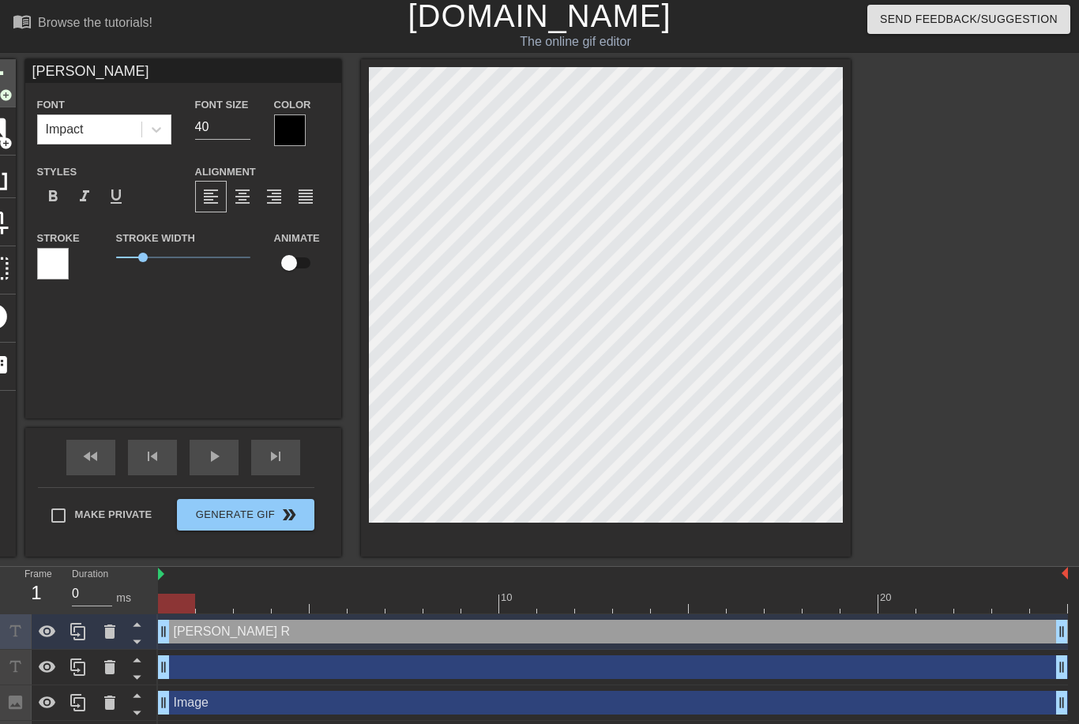
type textarea "[PERSON_NAME] RK"
type input "[PERSON_NAME]"
type textarea "[PERSON_NAME] RKG"
type input "[PERSON_NAME]"
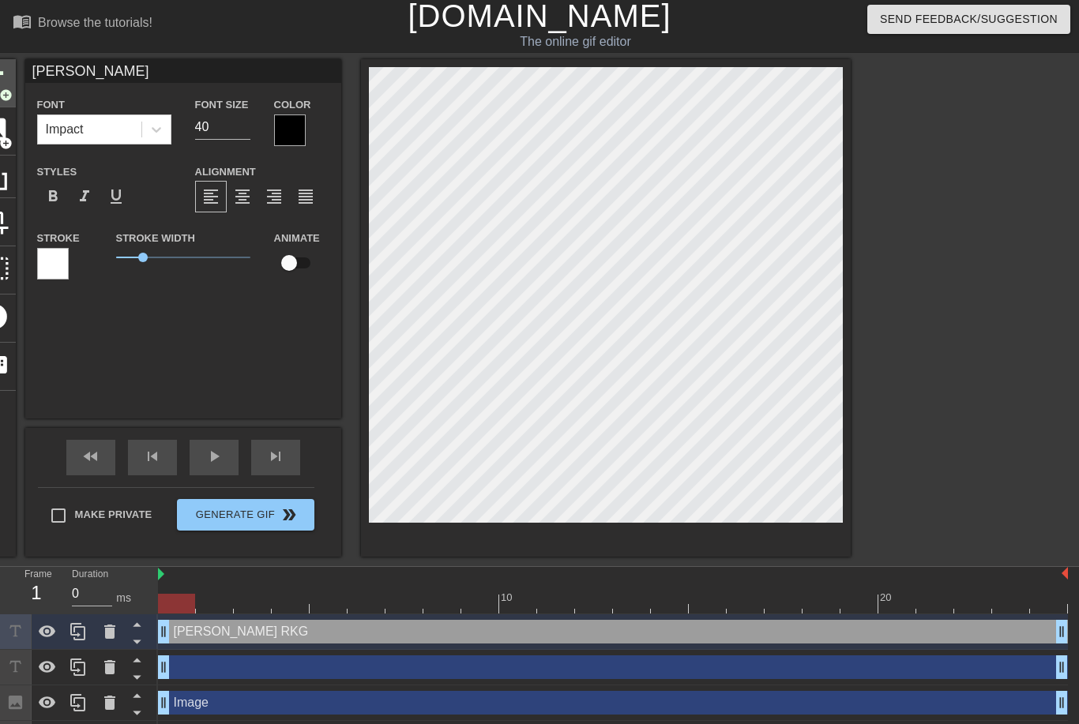
type textarea "[PERSON_NAME] RKG"
type input "[PERSON_NAME] &"
type textarea "[PERSON_NAME] RKG &"
type input "[PERSON_NAME] &"
type textarea "[PERSON_NAME] RKG &"
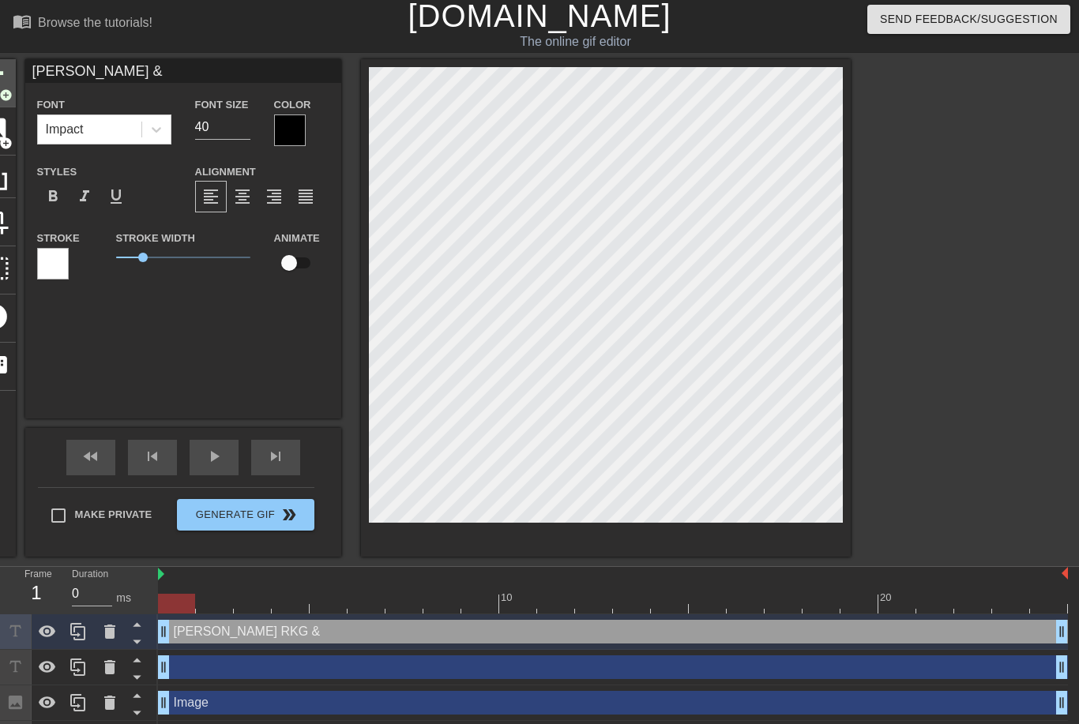
type input "[PERSON_NAME] & R"
type textarea "[PERSON_NAME] RKG & R"
type input "[PERSON_NAME] & RC"
type textarea "[PERSON_NAME] RKG & RC"
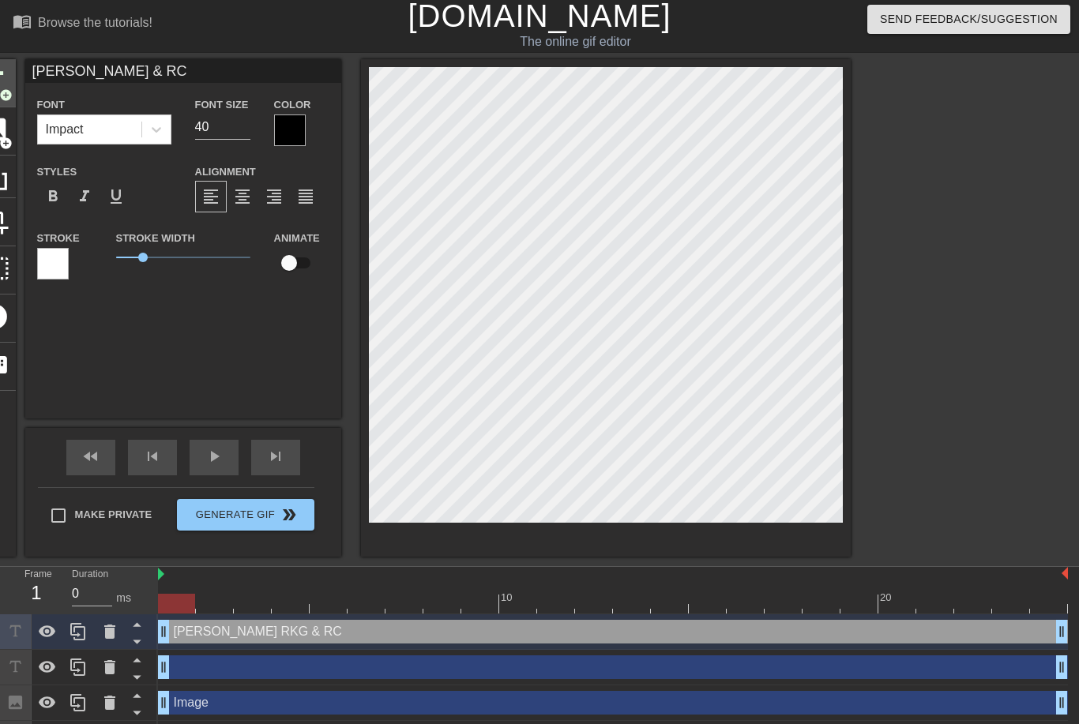
type input "[PERSON_NAME] & RCP"
type textarea "[PERSON_NAME] RKG & RCP"
type input "[PERSON_NAME] & RCP"
type textarea "[PERSON_NAME] RKG & RCP"
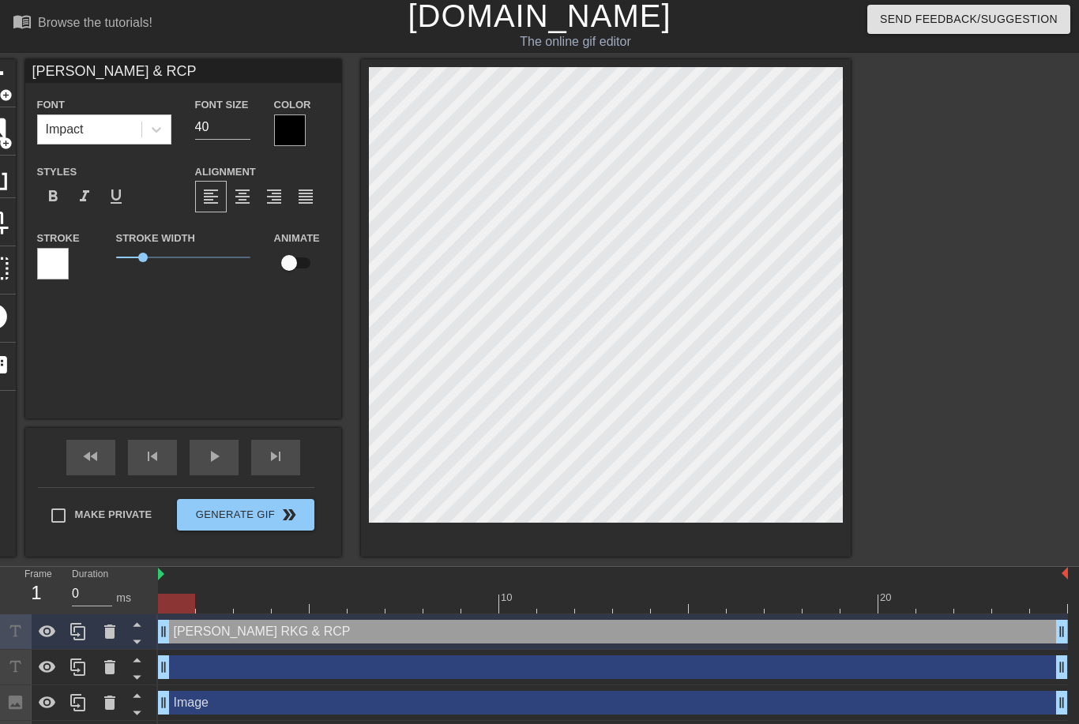
scroll to position [1, 6]
click at [1026, 256] on div at bounding box center [987, 296] width 237 height 474
click at [227, 133] on input "40" at bounding box center [222, 127] width 55 height 25
type input "[PERSON_NAME] & RCP"
type input "4"
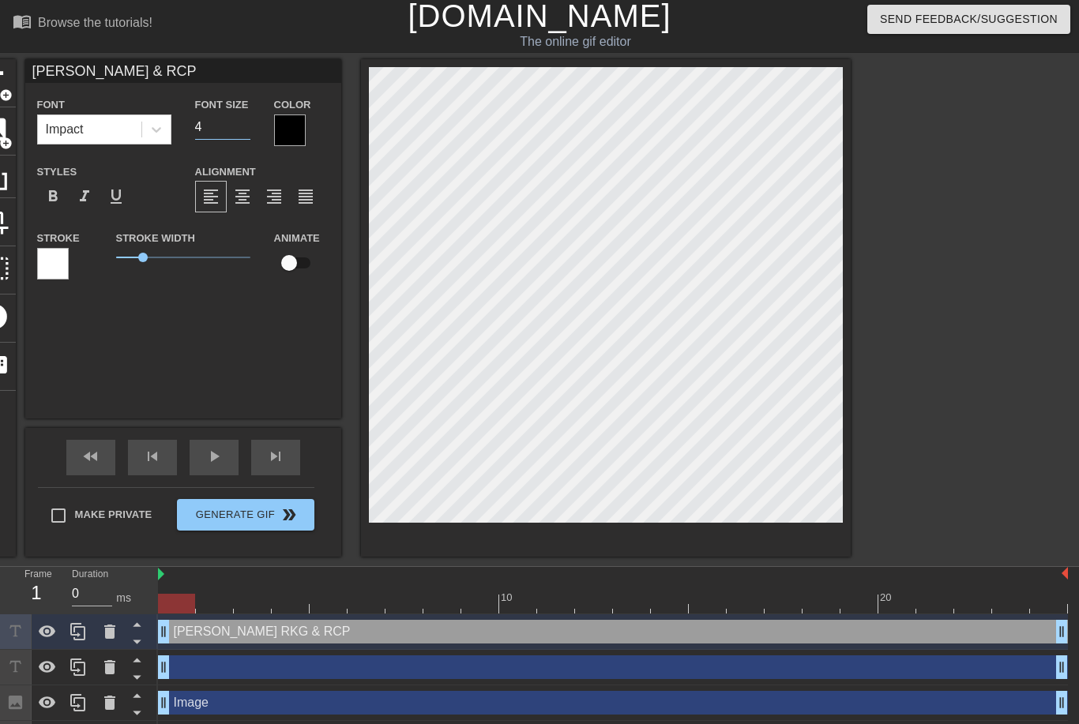
type input "[PERSON_NAME] & RCP"
type input "20"
type input "[PERSON_NAME] & RCP"
type input "20"
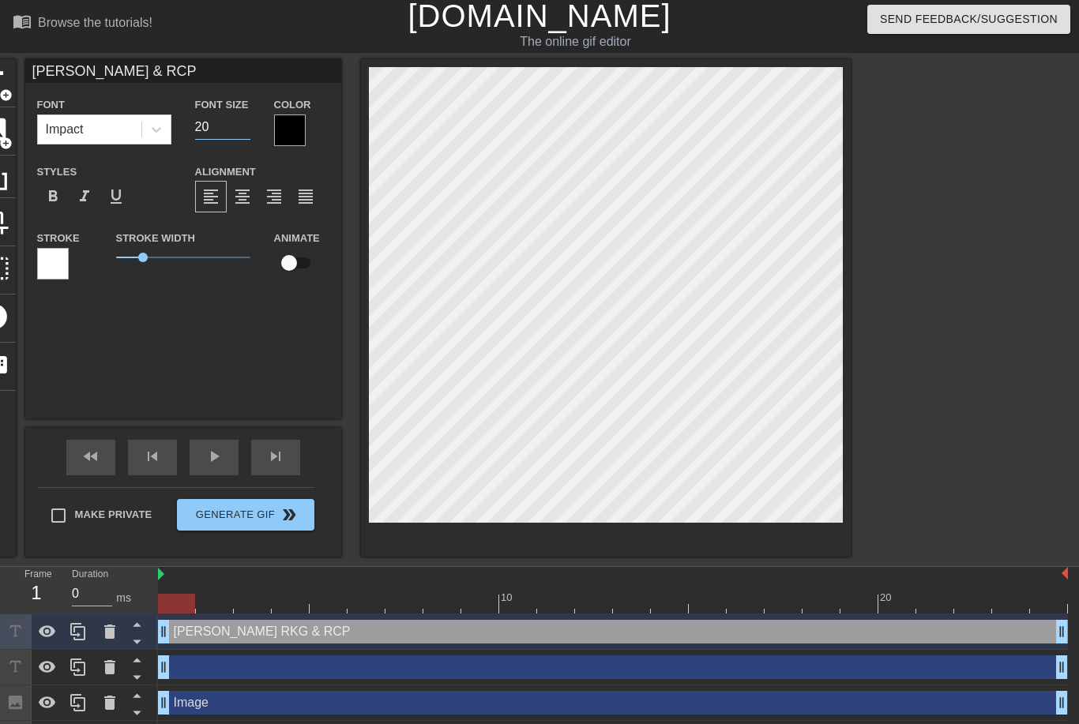
click at [954, 272] on html "menu_book Browse the tutorials! [DOMAIN_NAME] The online gif editor Send Feedba…" at bounding box center [539, 430] width 1079 height 866
click at [955, 272] on div at bounding box center [987, 296] width 237 height 474
click at [223, 126] on input "20" at bounding box center [222, 127] width 55 height 25
type input "[PERSON_NAME] & RCP"
type input "2"
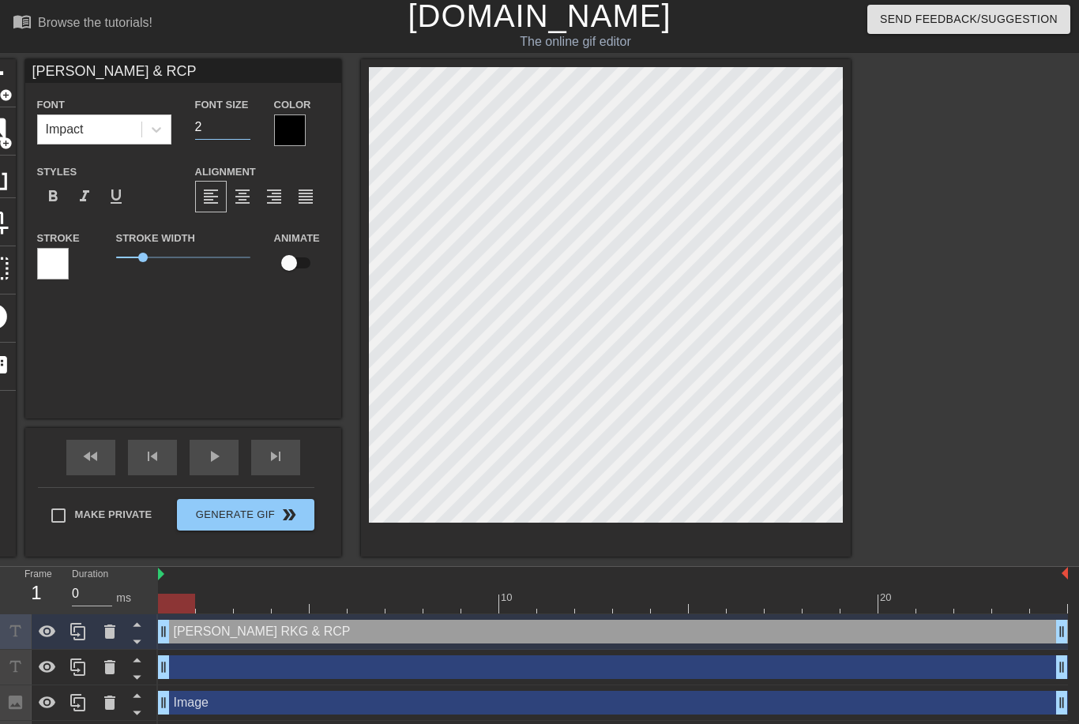
type input "[PERSON_NAME] & RCP"
type input "25"
click at [1016, 306] on div at bounding box center [987, 296] width 237 height 474
type input "[PERSON_NAME] RKG & RCP"
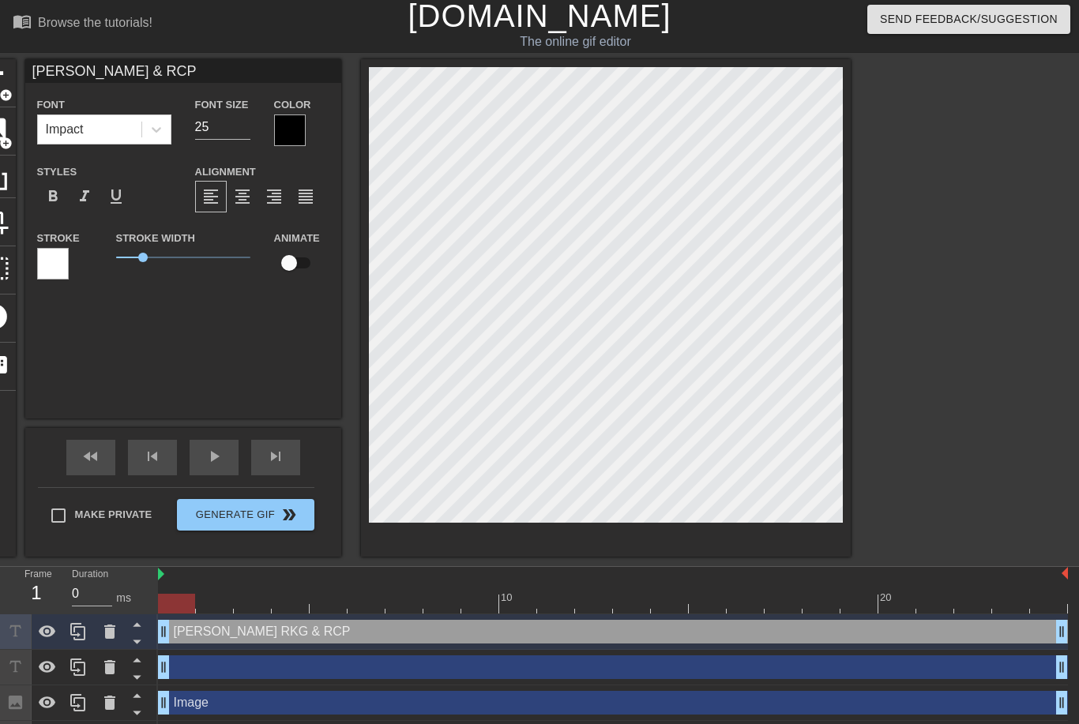
type textarea "[PERSON_NAME] RKG & RCP"
type input "[PERSON_NAME] RKG & RCP"
type textarea "[PERSON_NAME] RKG & RCP"
type input "[PERSON_NAME] RKG & RCP"
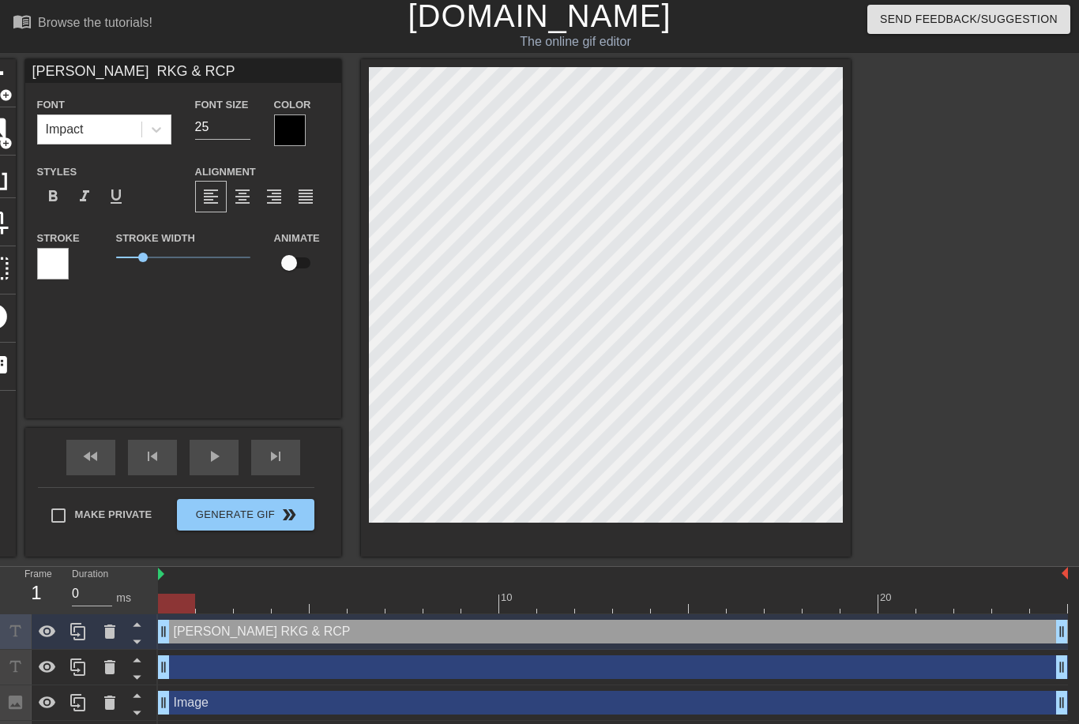
type textarea "[PERSON_NAME] RKG & RCP"
type input "[PERSON_NAME] RKG & RCP"
type textarea "[PERSON_NAME] RKG & RCP"
type input "[PERSON_NAME] RKG & RCP"
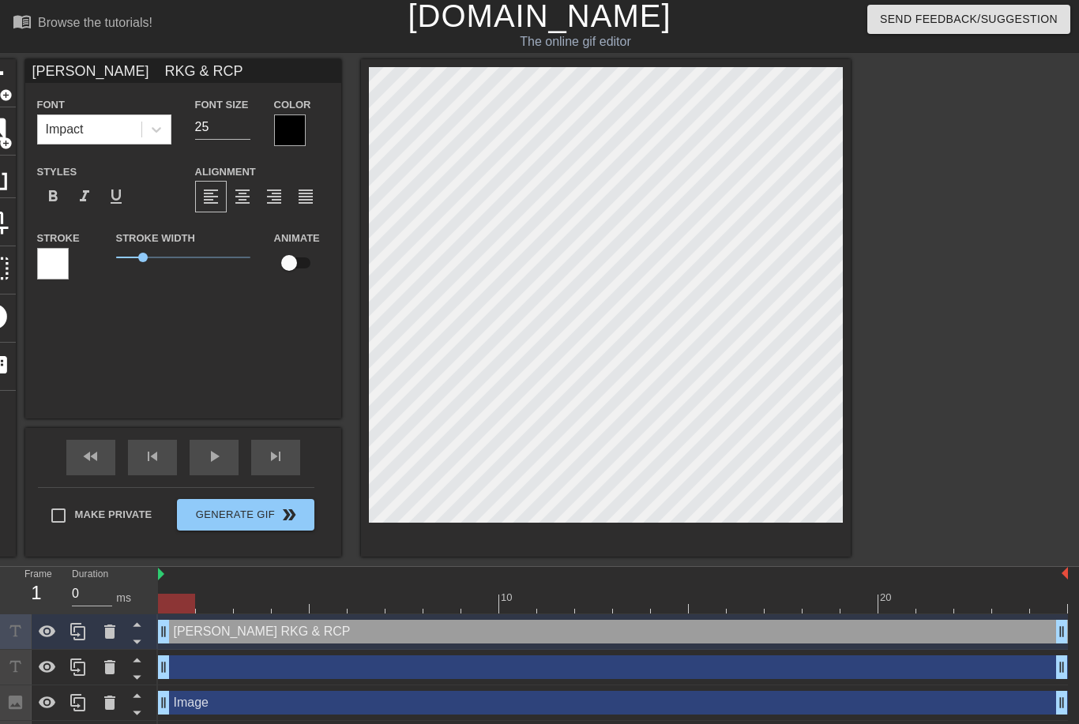
type textarea "[PERSON_NAME] RKG & RCP"
type input "[PERSON_NAME] RKG & RCP"
type textarea "[PERSON_NAME] RKG & RCP"
type input "[PERSON_NAME] RKG & RCP"
type textarea "[PERSON_NAME] RKG & RCP"
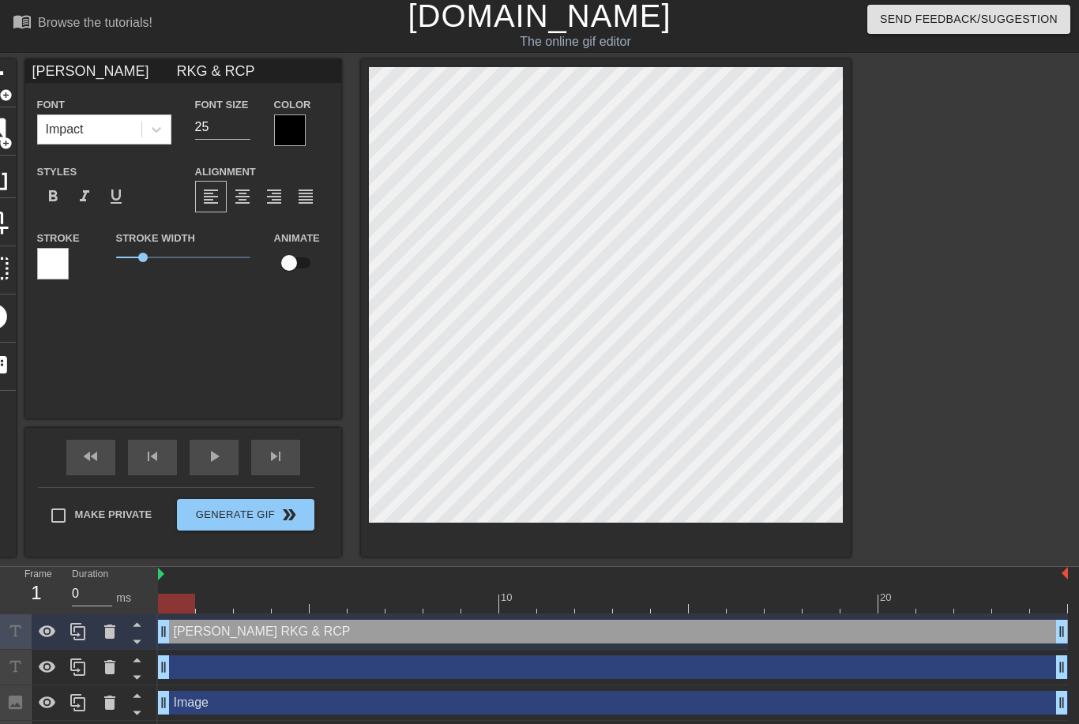
type input "[PERSON_NAME] RKG & RCP"
type textarea "[PERSON_NAME] RKG & RCP"
type input "[PERSON_NAME] RKG & RCP"
type textarea "[PERSON_NAME] RKG & RCP"
type input "[PERSON_NAME] RKG & RCP"
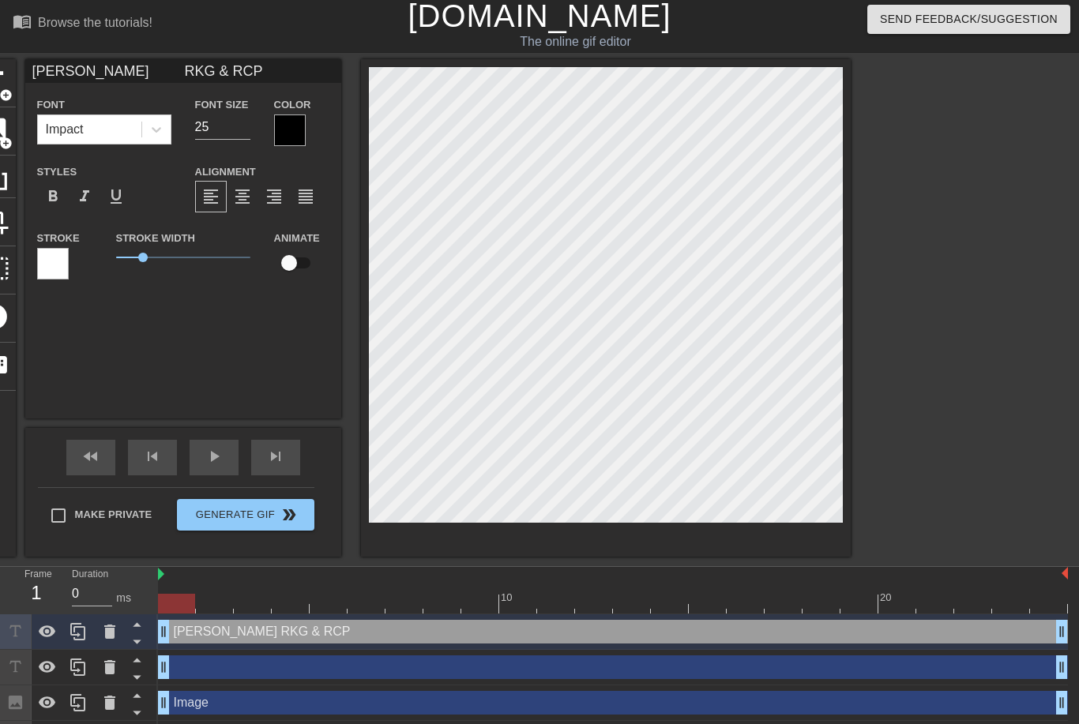
type textarea "[PERSON_NAME] RKG & RCP"
type input "[PERSON_NAME] RKG & RCP"
type textarea "[PERSON_NAME] RKG & RCP"
type input "[PERSON_NAME] RKG & RCP"
type textarea "[PERSON_NAME] RKG & RCP"
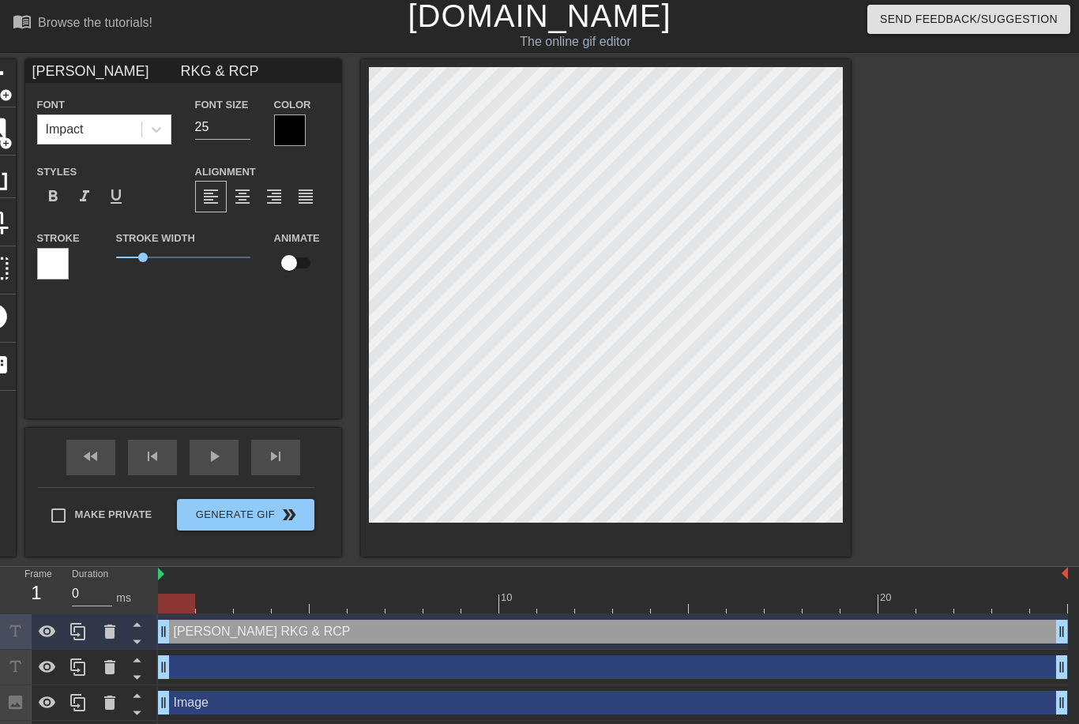
type input "[PERSON_NAME] RKG & RCP"
type textarea "[PERSON_NAME] RKG & RCP"
type input "[PERSON_NAME] RKG & RCP"
type textarea "[PERSON_NAME] RKG & RCP"
type input "[PERSON_NAME] RKG & RCP"
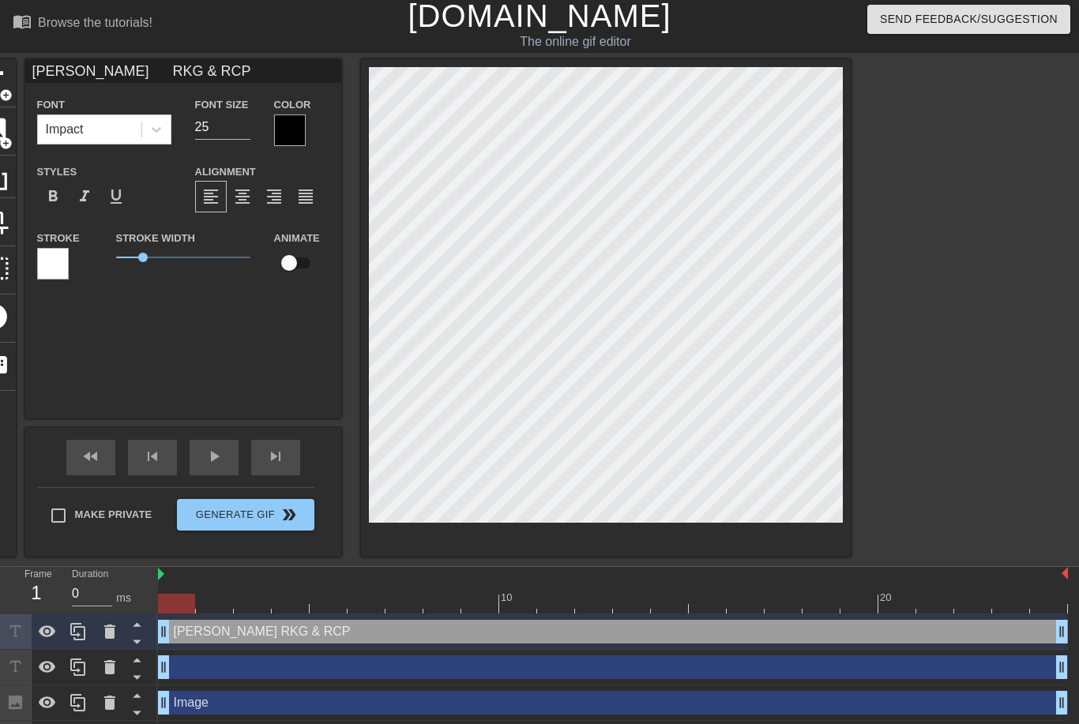
type textarea "[PERSON_NAME] RKG & RCP"
click at [1000, 426] on div at bounding box center [987, 296] width 237 height 474
click at [939, 186] on div at bounding box center [987, 296] width 237 height 474
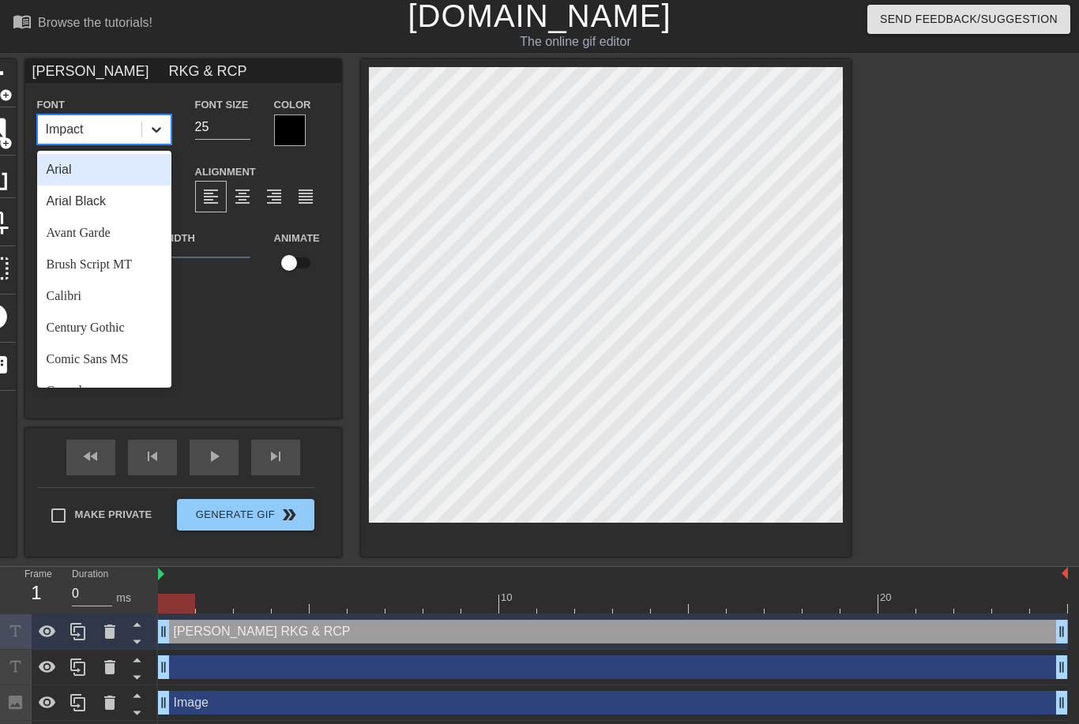
click at [152, 133] on icon at bounding box center [156, 130] width 16 height 16
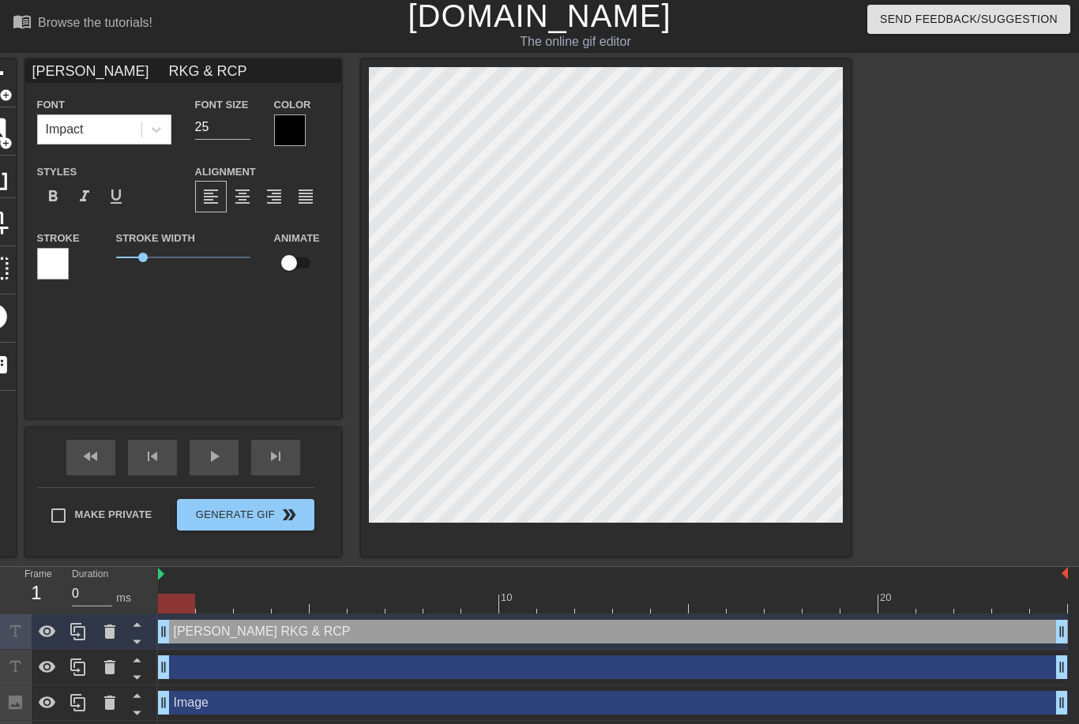
click at [261, 402] on div "[PERSON_NAME] RKG & RCP Font Impact Font Size 25 Color Styles format_bold forma…" at bounding box center [183, 238] width 316 height 359
click at [57, 256] on div at bounding box center [53, 264] width 32 height 32
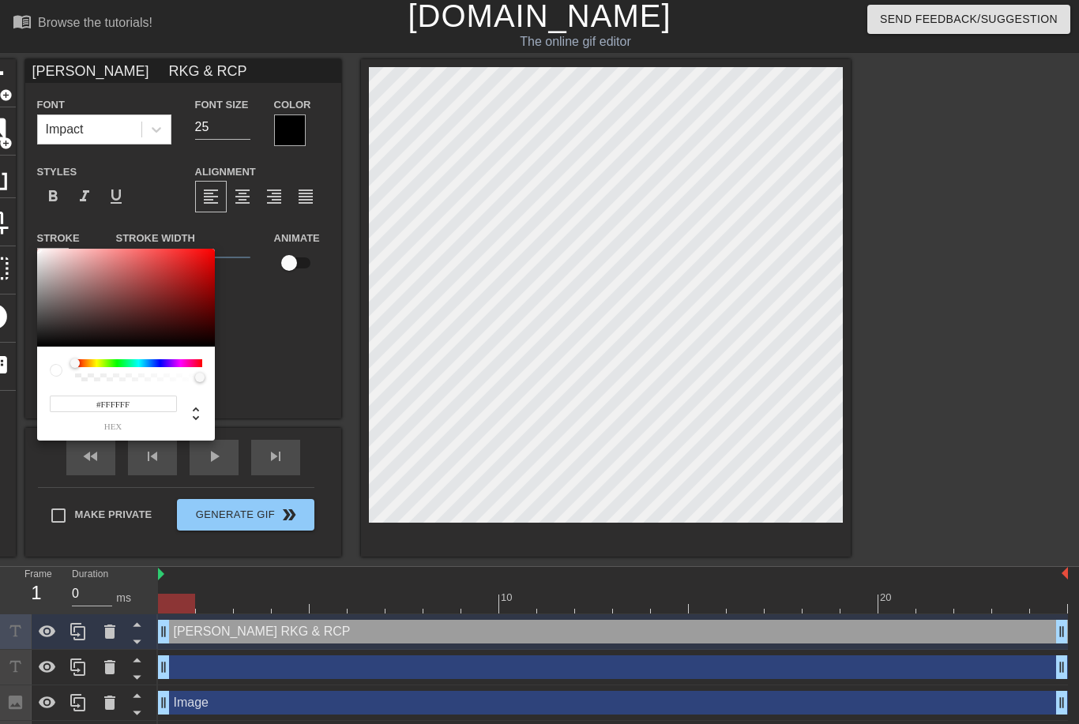
type input "[PERSON_NAME] RKG & RCP"
type input "#0C0B0B"
click at [43, 342] on div at bounding box center [126, 298] width 178 height 98
type input "[PERSON_NAME] RKG & RCP"
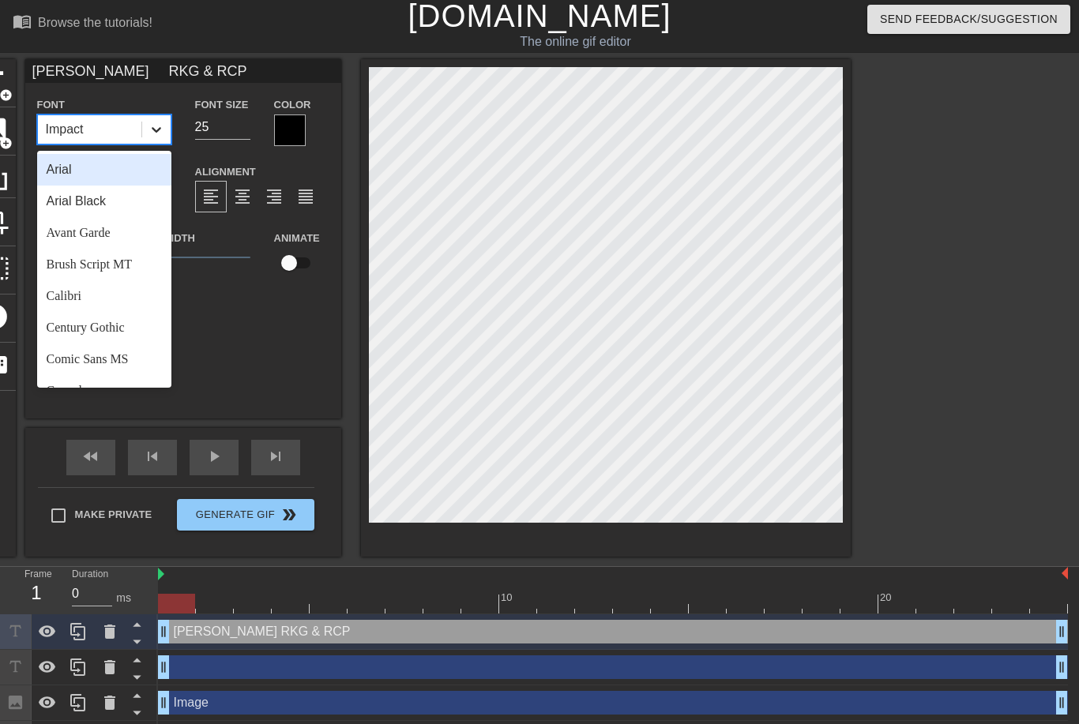
click at [148, 141] on div at bounding box center [156, 129] width 28 height 28
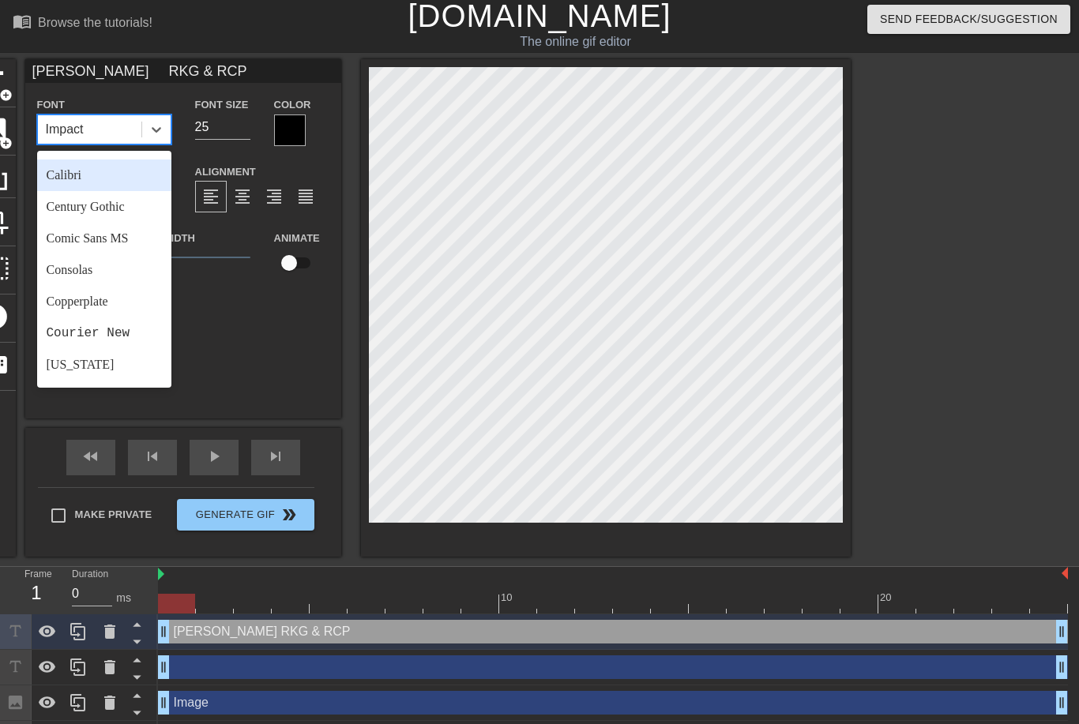
scroll to position [111, 0]
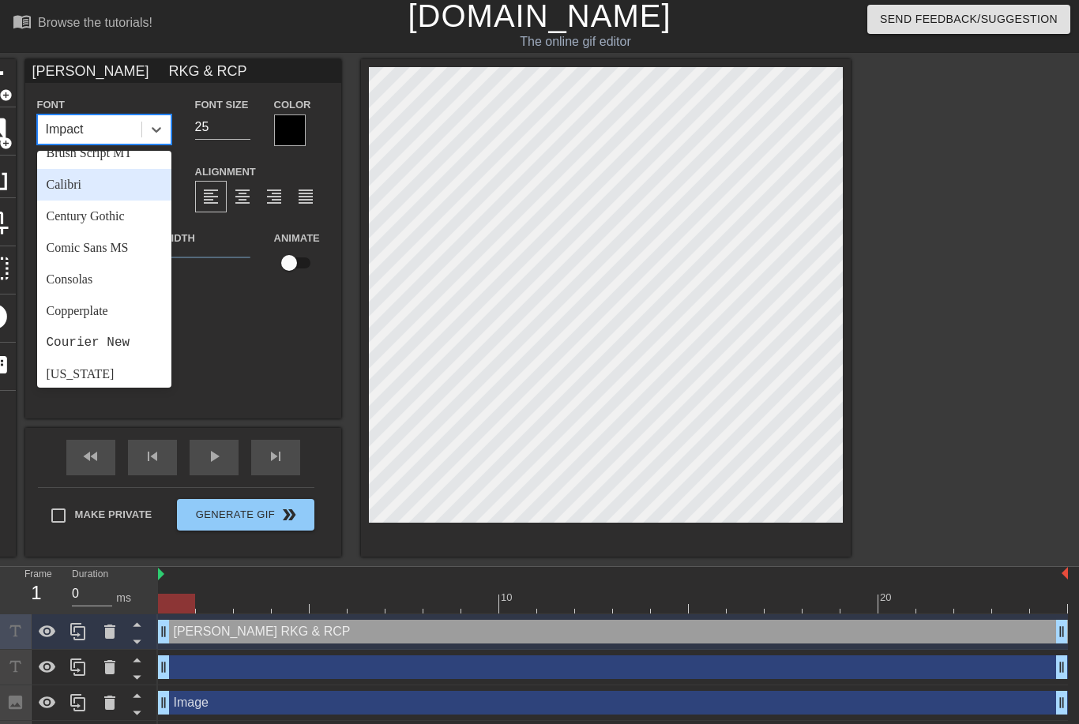
click at [75, 187] on div "Calibri" at bounding box center [104, 185] width 134 height 32
type input "[PERSON_NAME] RKG & RCP"
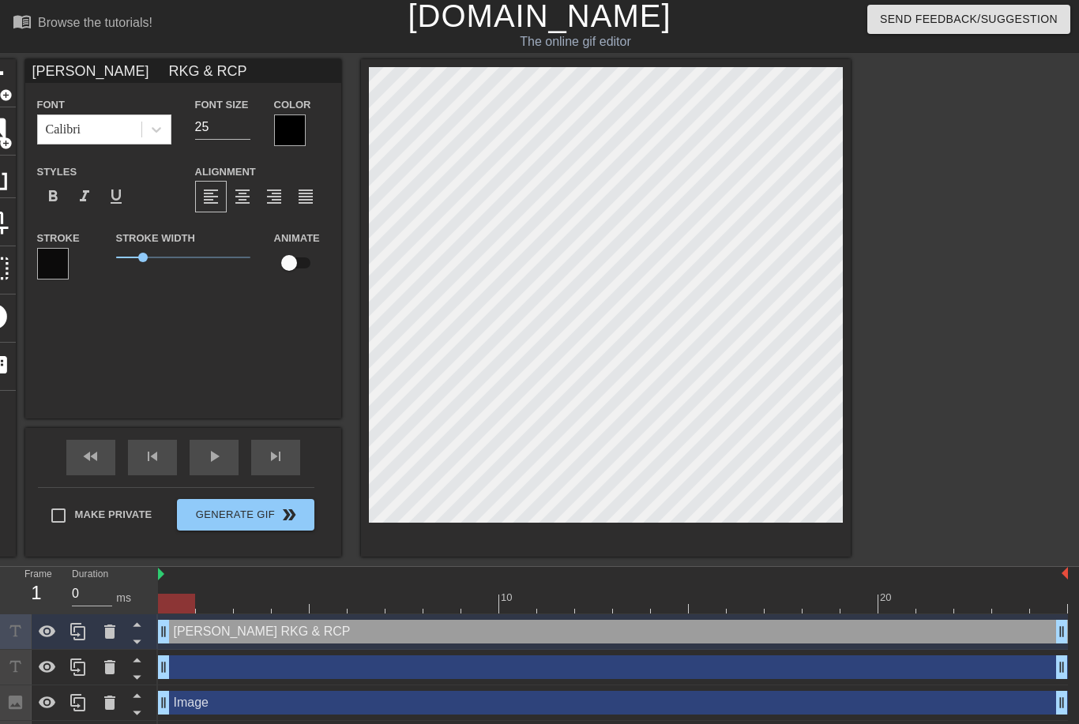
click at [1069, 247] on div at bounding box center [987, 296] width 237 height 474
click at [967, 137] on div at bounding box center [987, 296] width 237 height 474
type input "[PERSON_NAME] RKG & RCP"
type textarea "[PERSON_NAME] RKG & RCP"
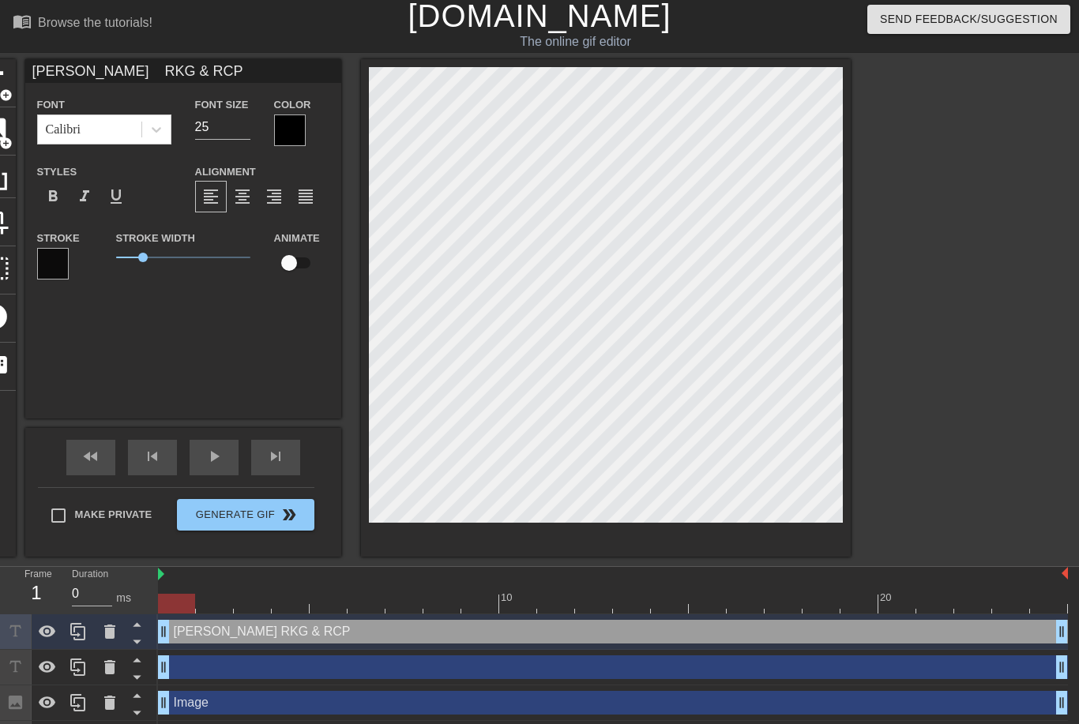
type input "[PERSON_NAME] RKG & RCP"
type textarea "[PERSON_NAME] RKG & RCP"
type input "[PERSON_NAME] RKG & RCP"
type textarea "[PERSON_NAME] RKG & RCP"
click at [997, 228] on div at bounding box center [987, 296] width 237 height 474
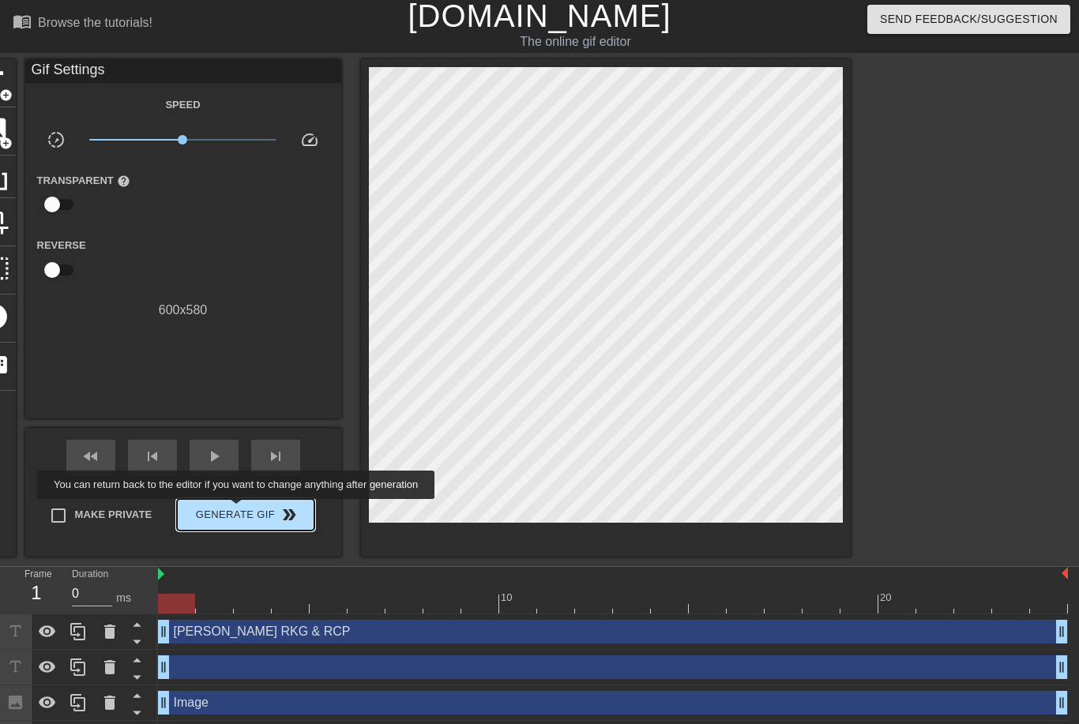
click at [246, 510] on span "Generate Gif double_arrow" at bounding box center [245, 514] width 124 height 19
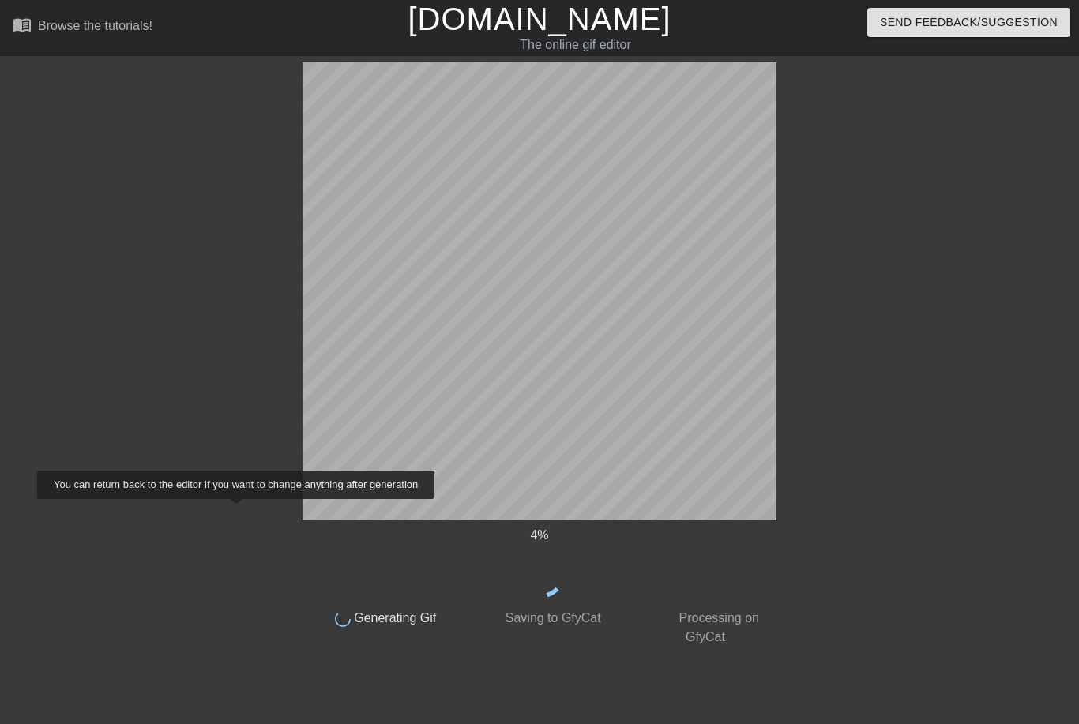
scroll to position [0, 0]
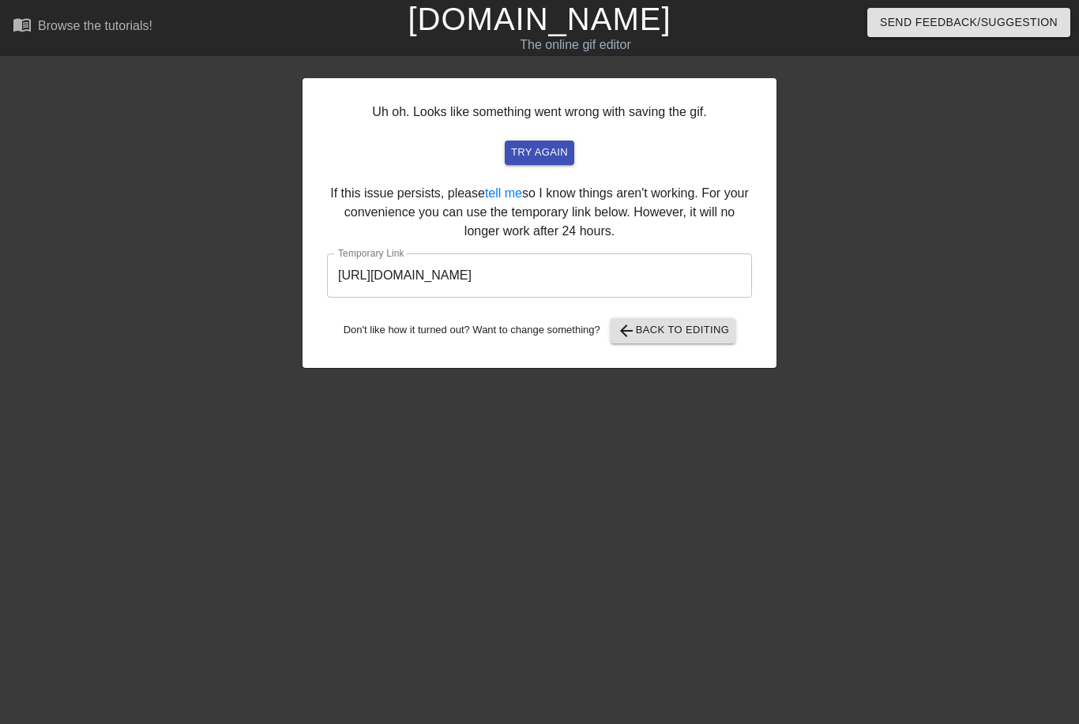
click at [693, 276] on input "[URL][DOMAIN_NAME]" at bounding box center [539, 275] width 425 height 44
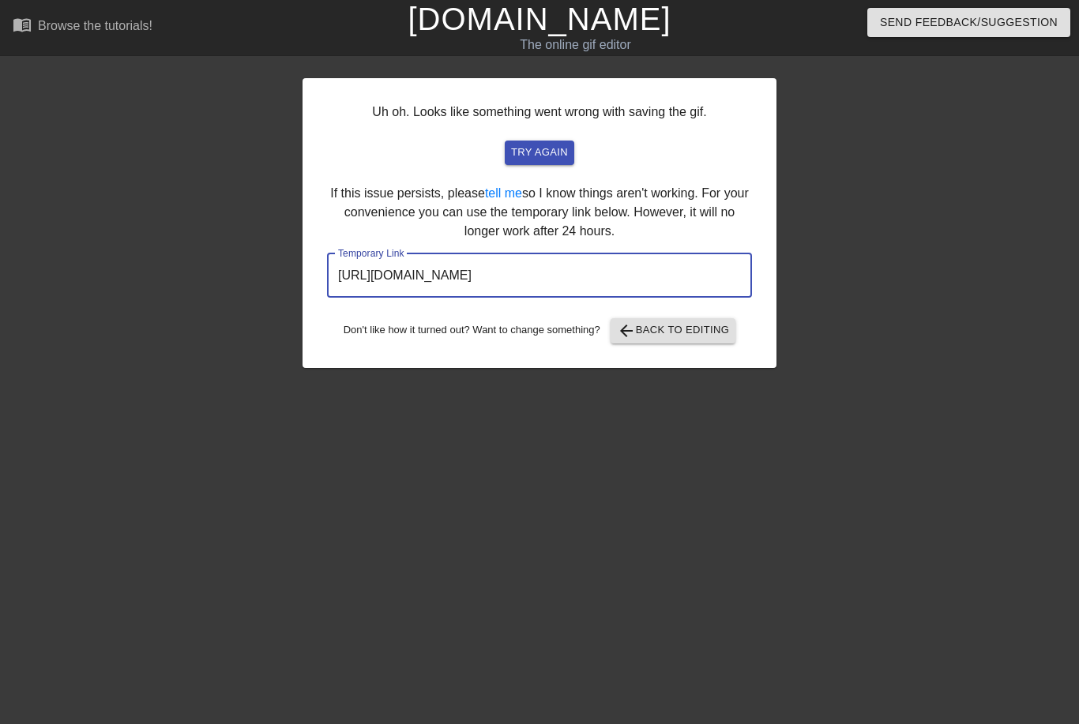
scroll to position [0, 12]
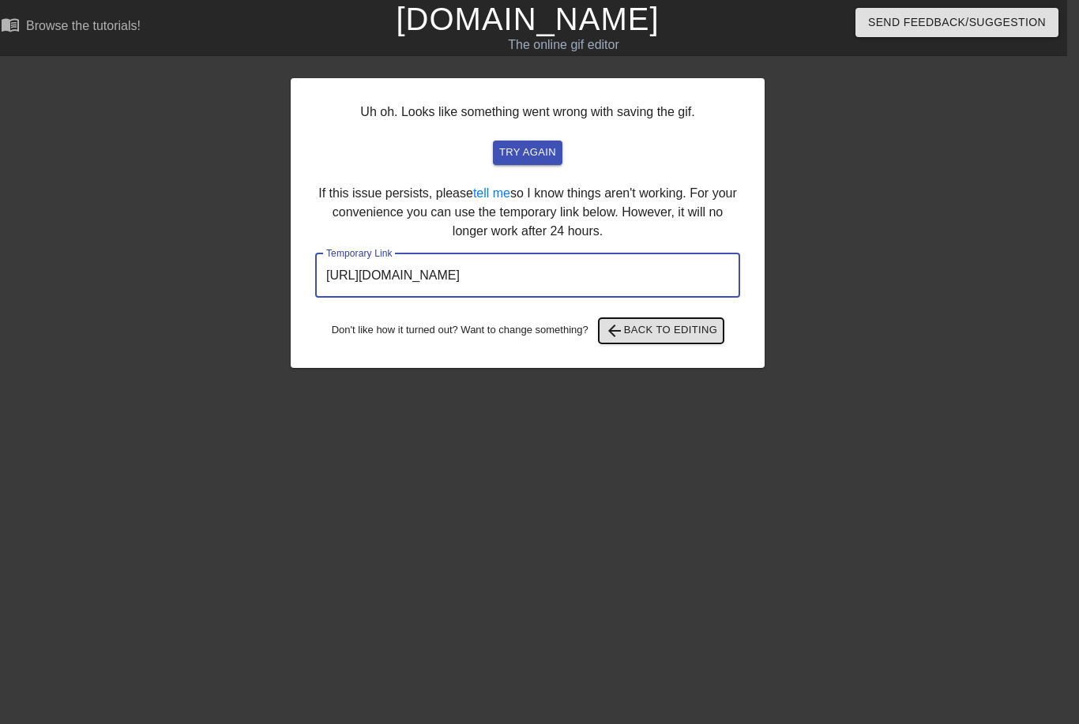
click at [654, 338] on span "arrow_back Back to Editing" at bounding box center [661, 330] width 113 height 19
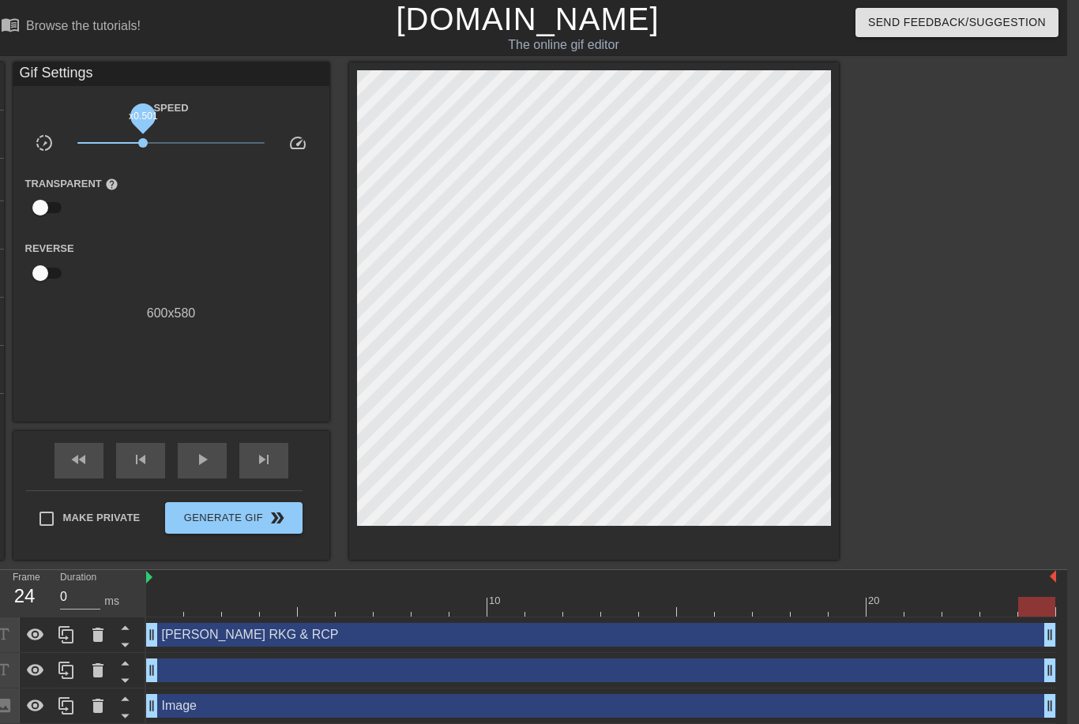
drag, startPoint x: 167, startPoint y: 143, endPoint x: 143, endPoint y: 145, distance: 24.6
click at [143, 145] on span "x0.501" at bounding box center [142, 142] width 9 height 9
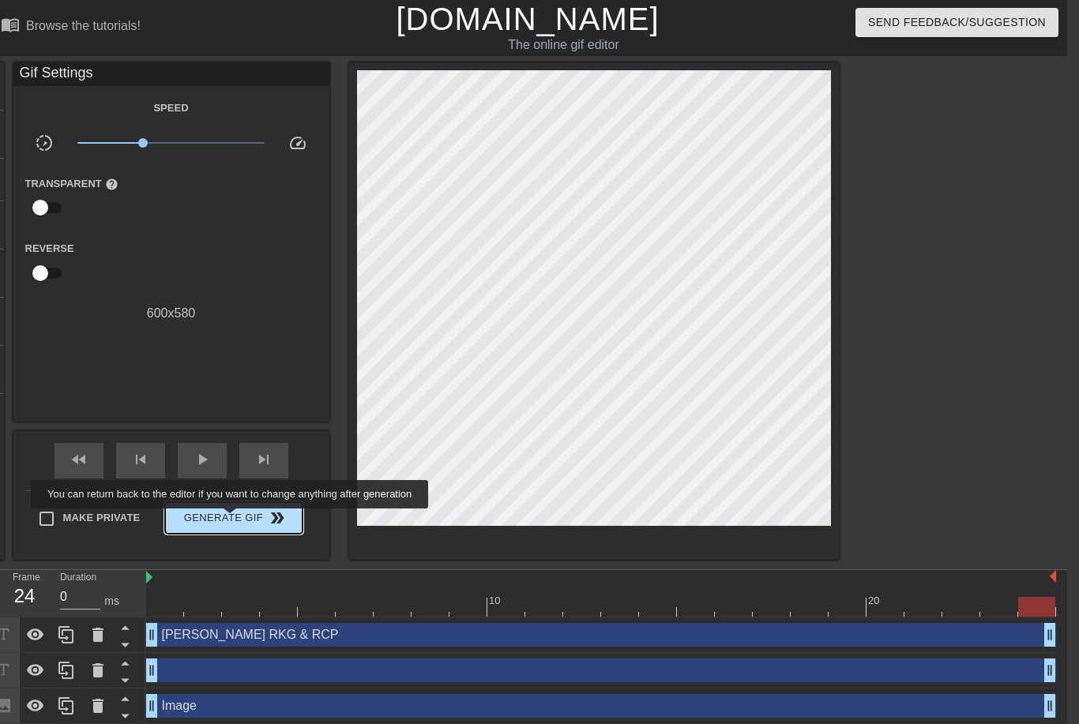
click at [241, 520] on span "Generate Gif double_arrow" at bounding box center [233, 518] width 124 height 19
